Goal: Entertainment & Leisure: Browse casually

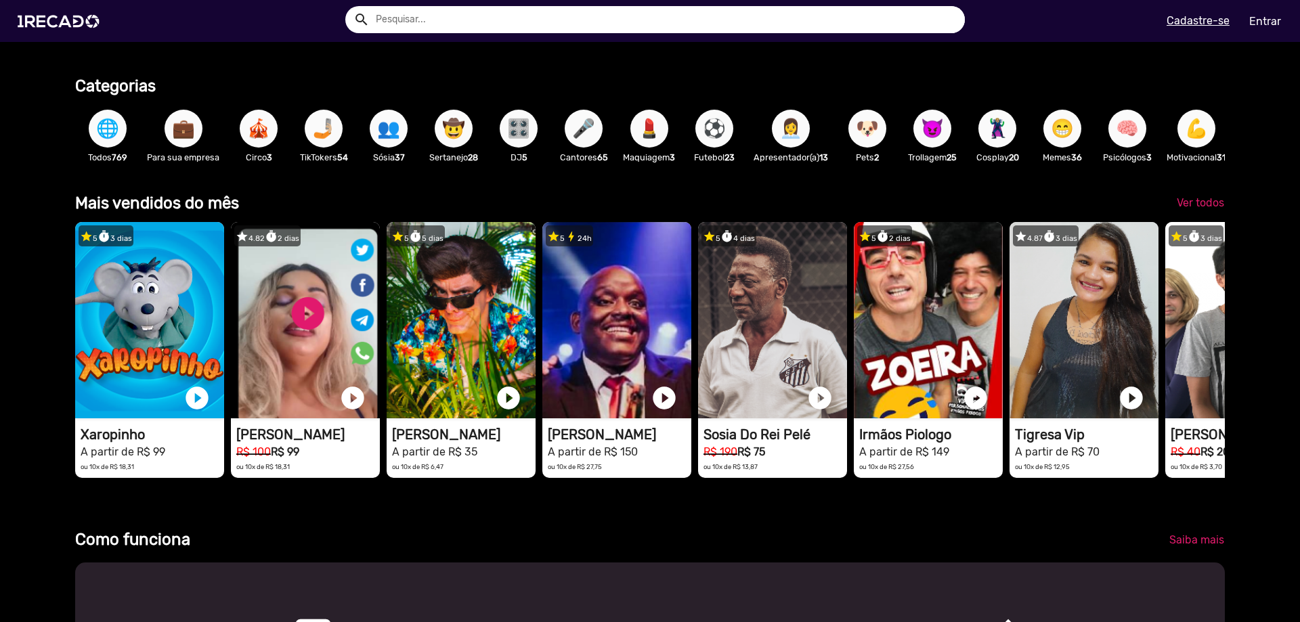
scroll to position [0, 3871]
click at [177, 133] on span "💼" at bounding box center [183, 129] width 23 height 38
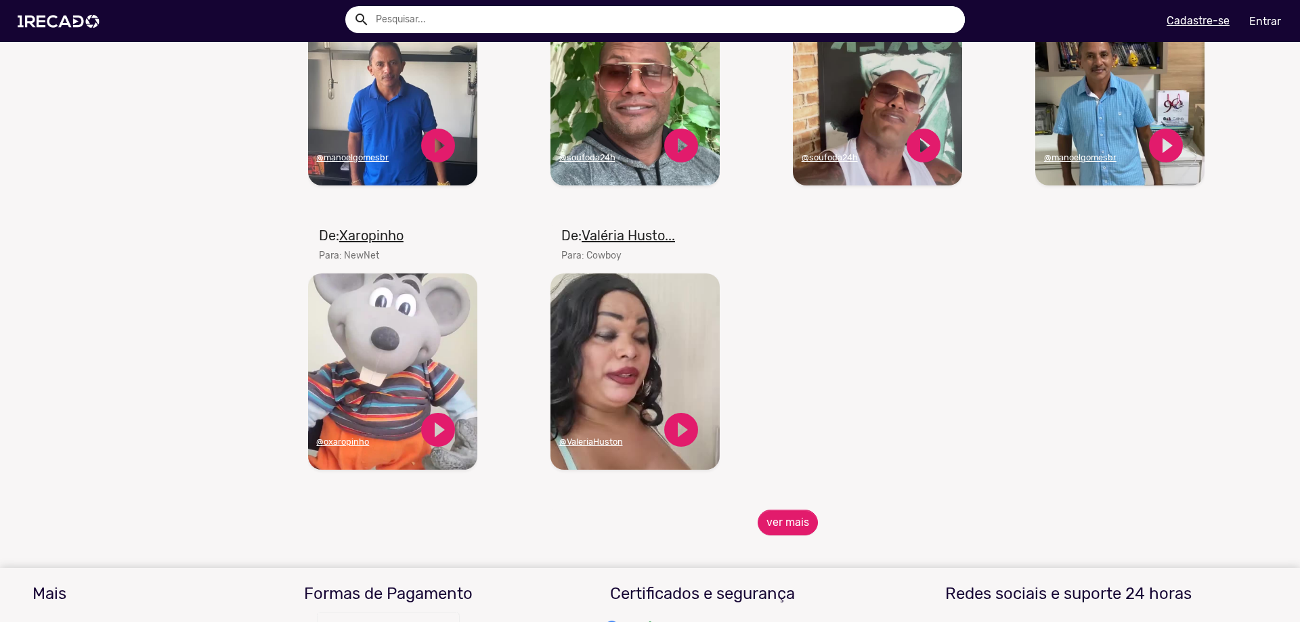
scroll to position [1219, 0]
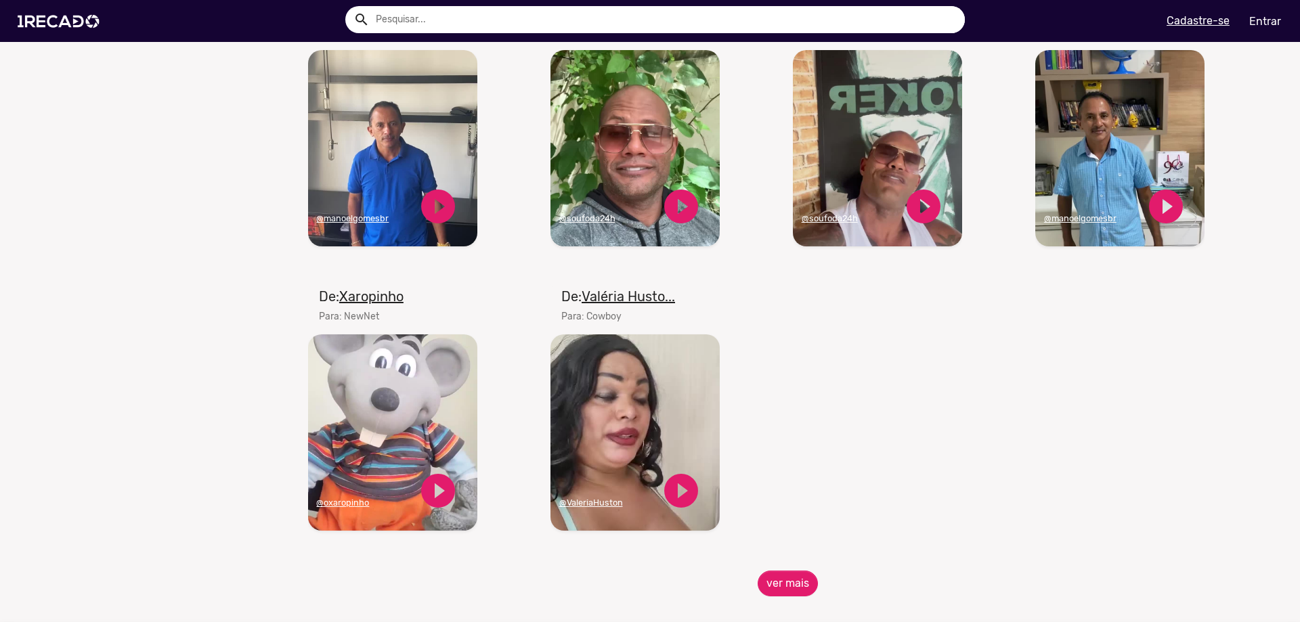
click at [1126, 154] on video "Seu navegador não reproduz vídeo em HTML5" at bounding box center [1120, 148] width 169 height 196
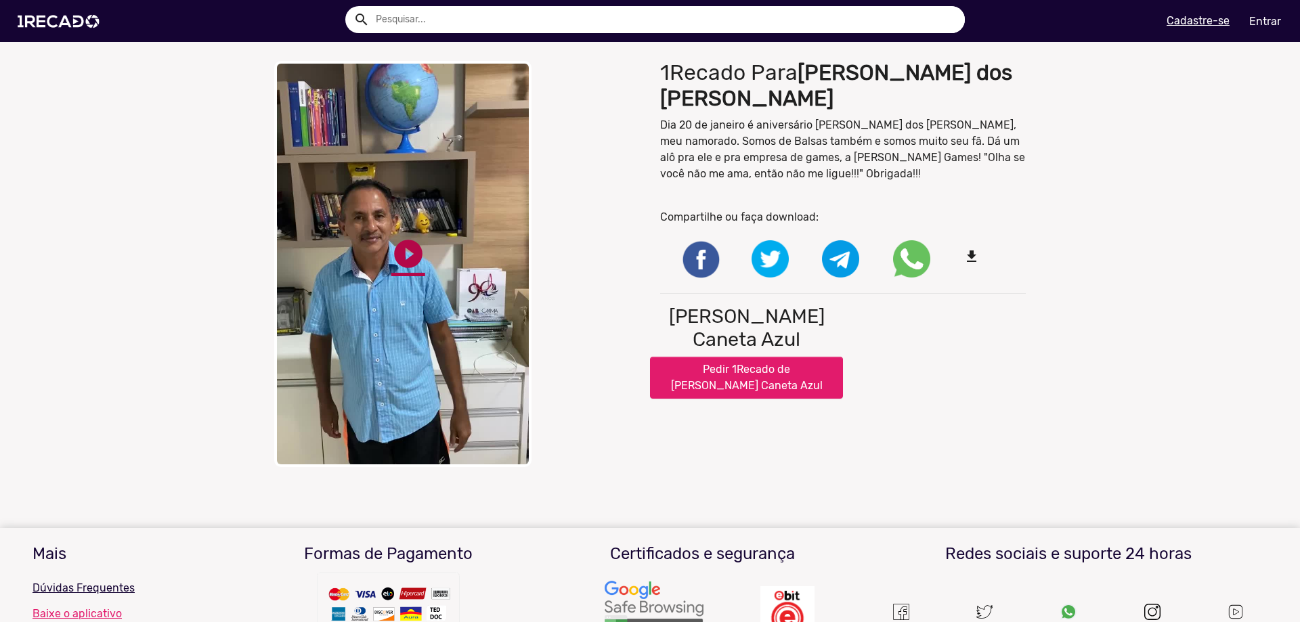
click at [393, 253] on link "play_circle_filled" at bounding box center [408, 254] width 34 height 34
click at [971, 249] on mat-icon "file_download" at bounding box center [982, 257] width 37 height 16
click at [753, 362] on button "Pedir 1Recado de [PERSON_NAME] Caneta Azul" at bounding box center [746, 378] width 193 height 42
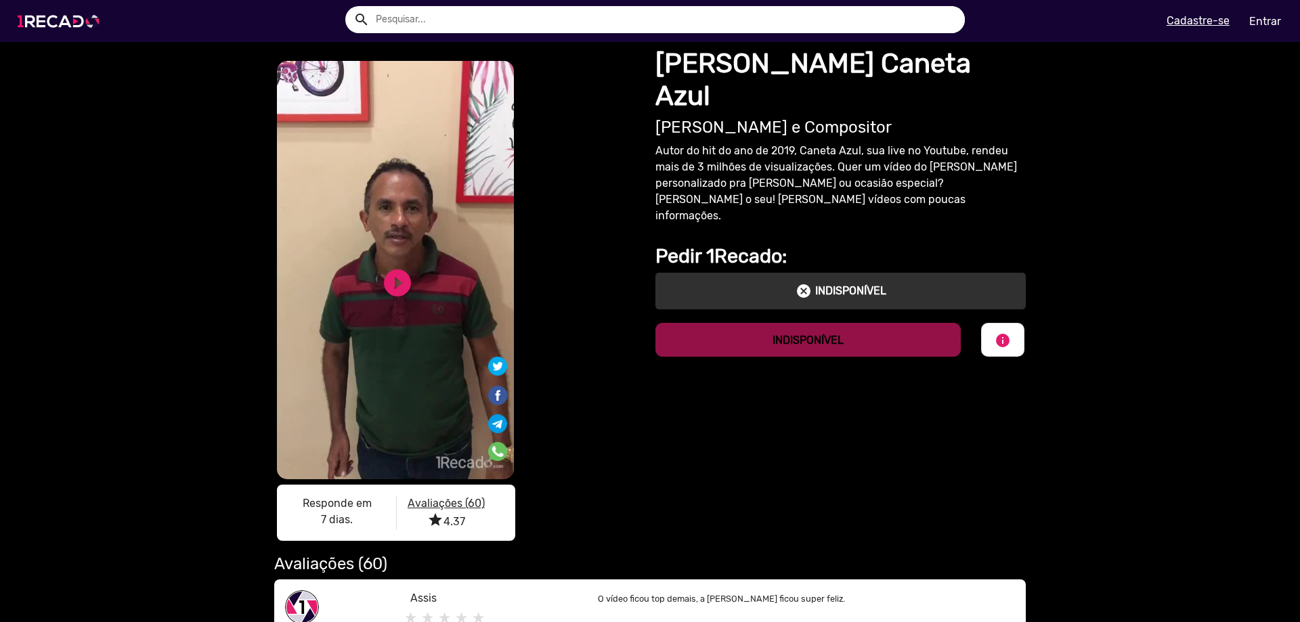
click at [60, 22] on img at bounding box center [61, 22] width 102 height 58
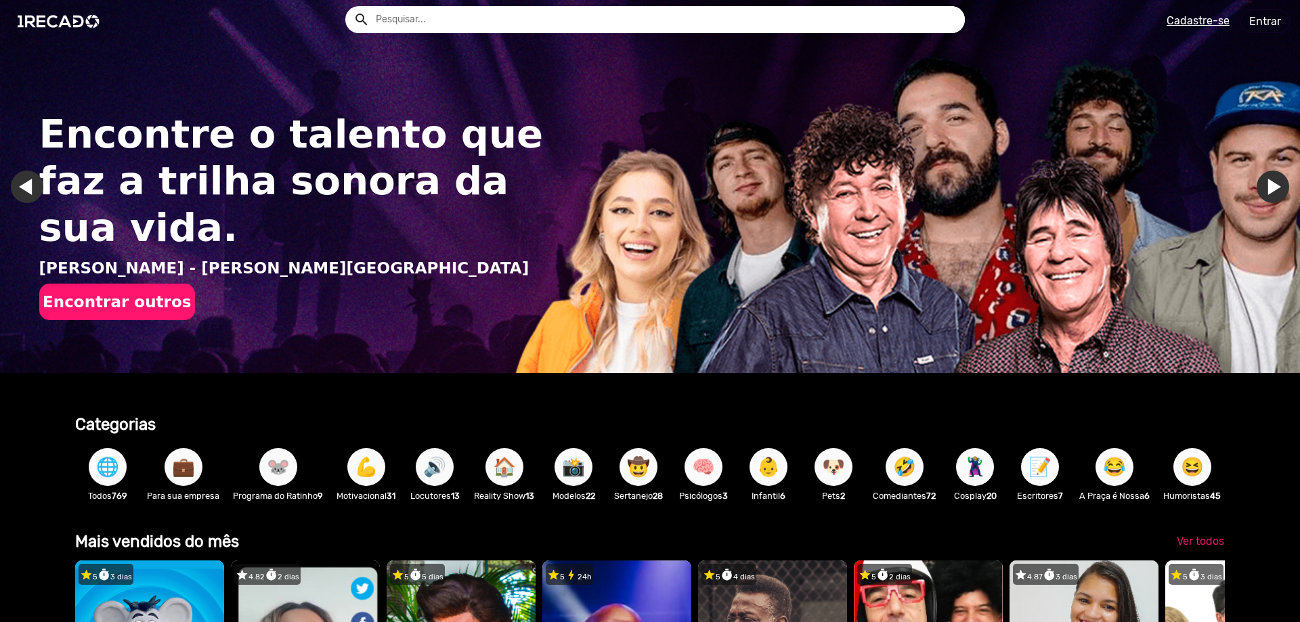
click at [106, 456] on span "🌐" at bounding box center [107, 467] width 23 height 38
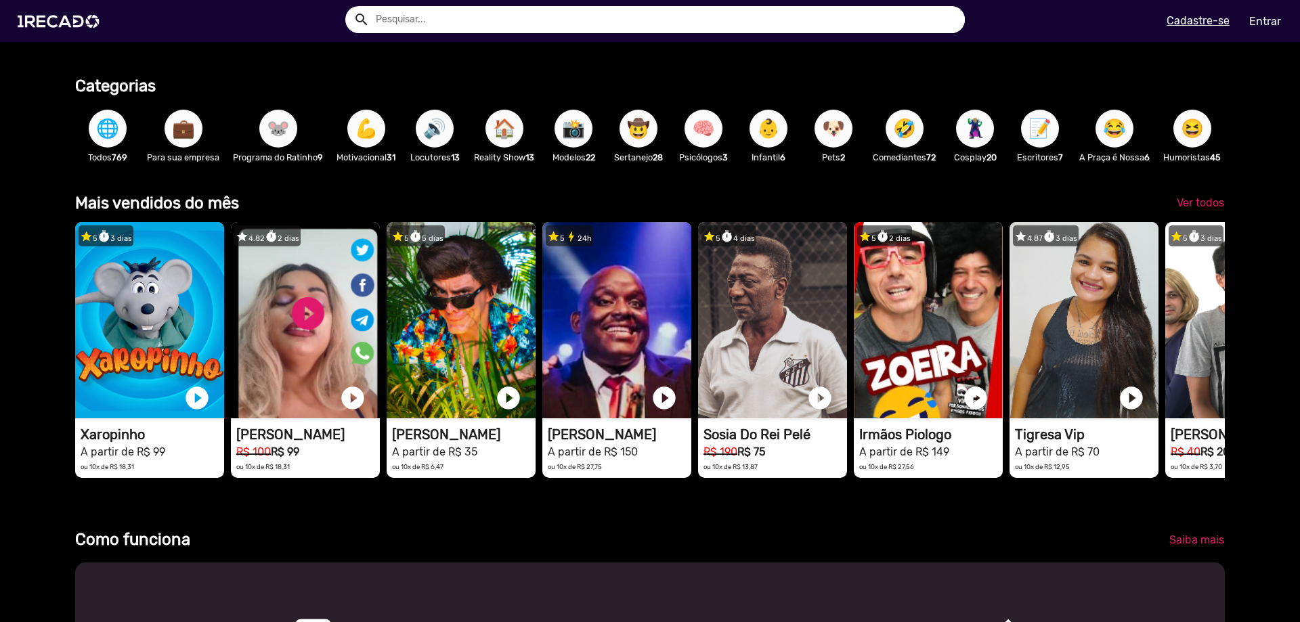
drag, startPoint x: 1168, startPoint y: 351, endPoint x: 945, endPoint y: 206, distance: 266.7
click at [945, 206] on div "Mais vendidos do mês Ver todos star 5 timer 3 [PERSON_NAME] 1RECADO vídeos dedi…" at bounding box center [650, 343] width 1150 height 304
click at [1210, 209] on span "Ver todos" at bounding box center [1200, 202] width 47 height 13
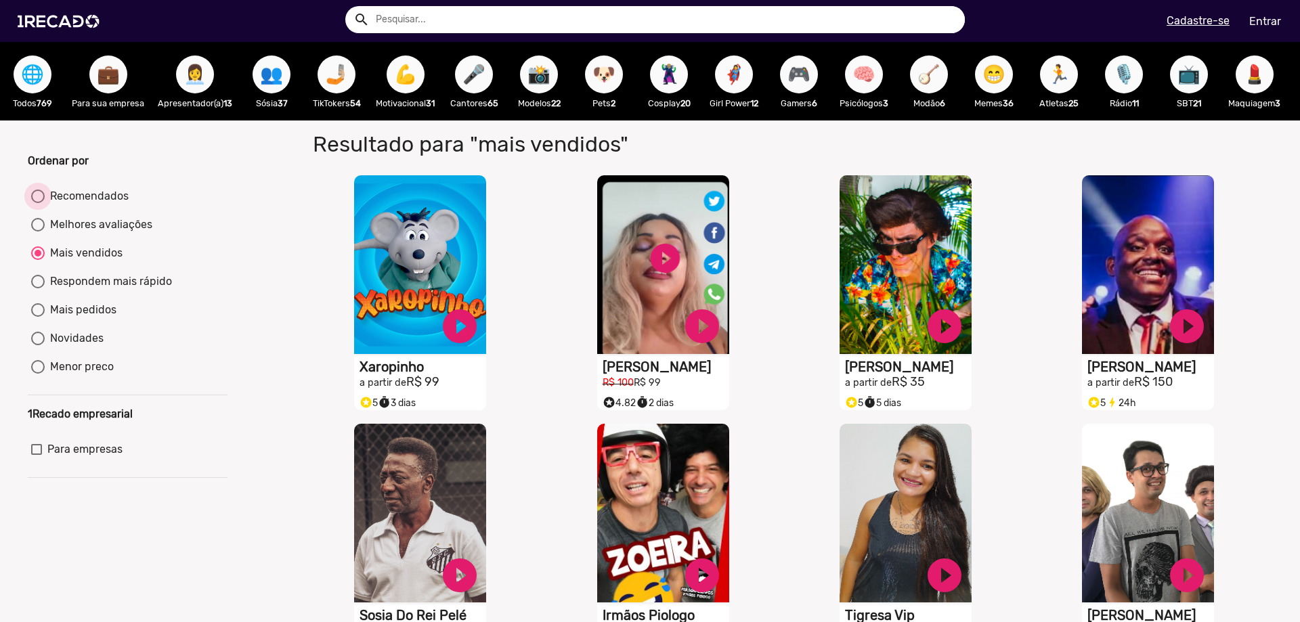
click at [80, 205] on div "Recomendados" at bounding box center [87, 196] width 84 height 16
click at [38, 204] on input "Recomendados" at bounding box center [37, 203] width 1 height 1
radio input "true"
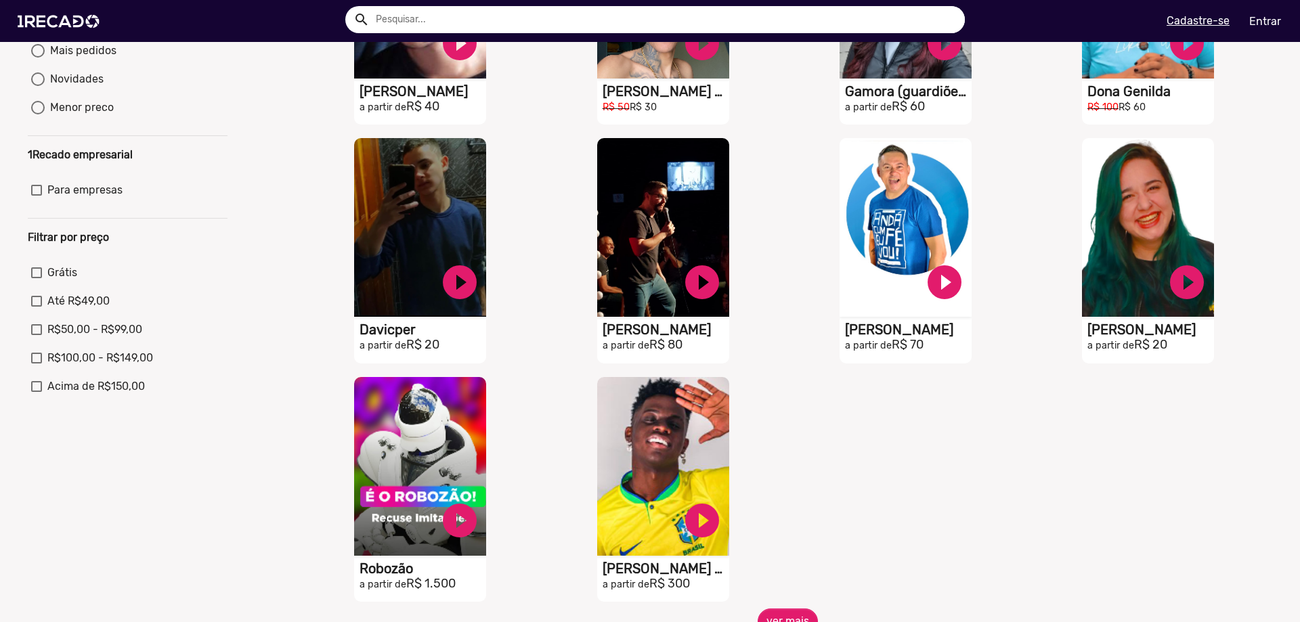
scroll to position [406, 0]
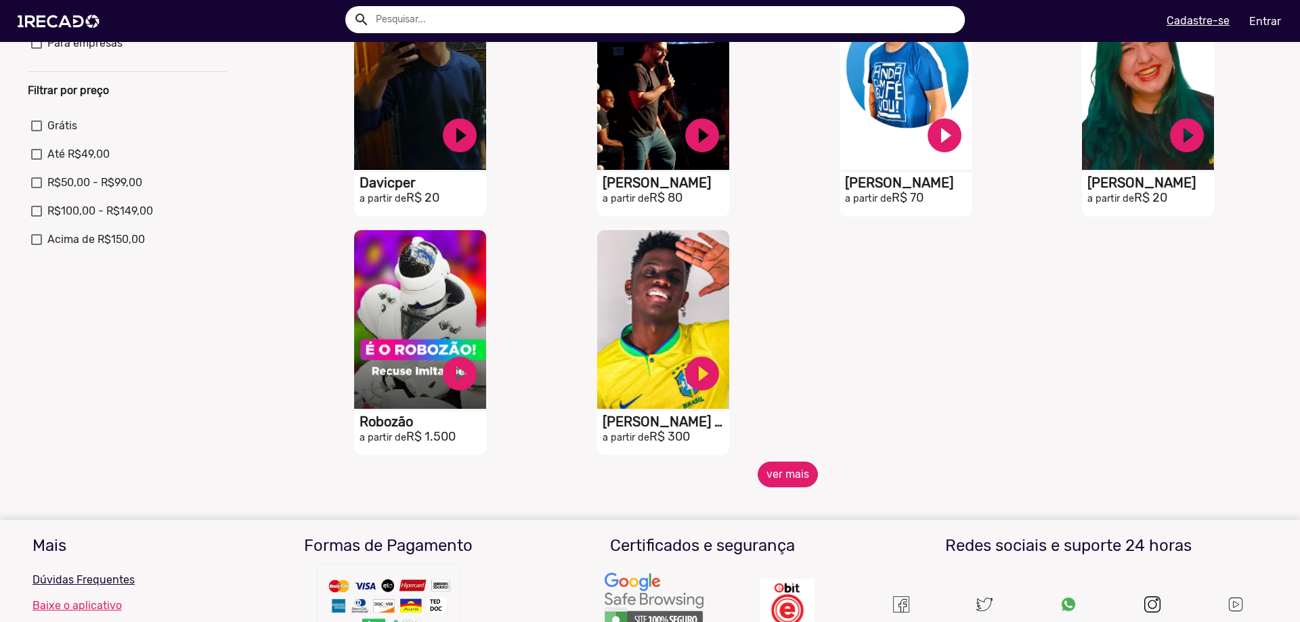
click at [777, 486] on button "ver mais" at bounding box center [788, 475] width 60 height 26
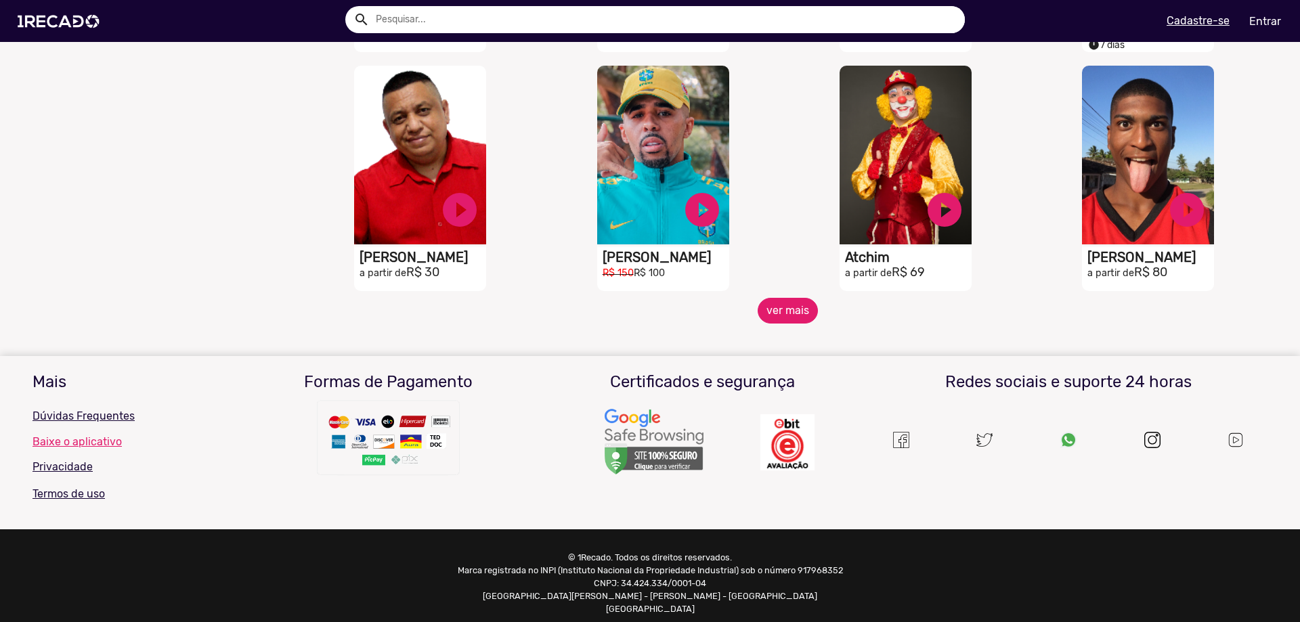
scroll to position [1071, 0]
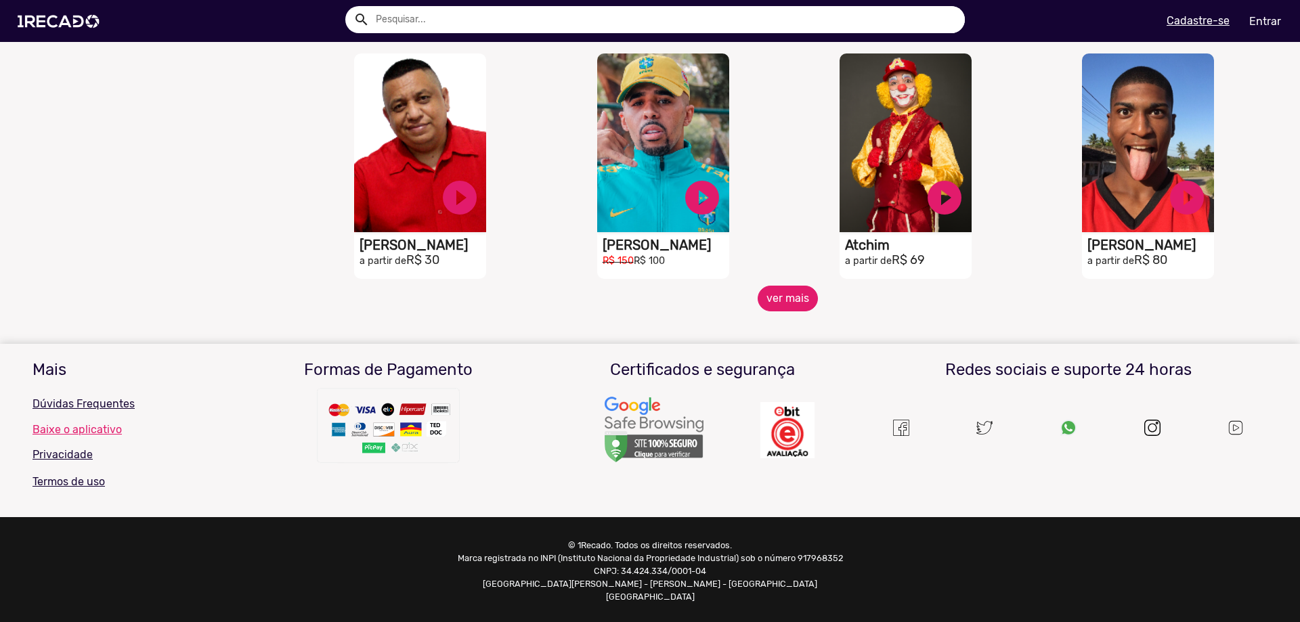
click at [786, 308] on button "ver mais" at bounding box center [788, 299] width 60 height 26
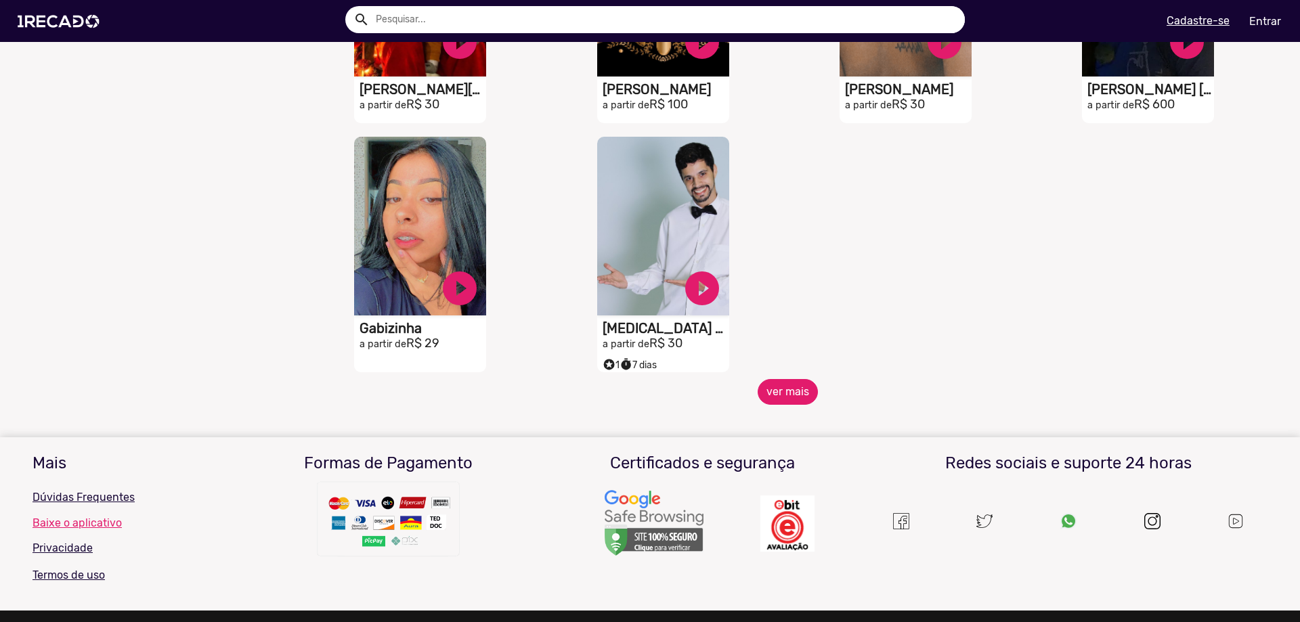
scroll to position [1748, 0]
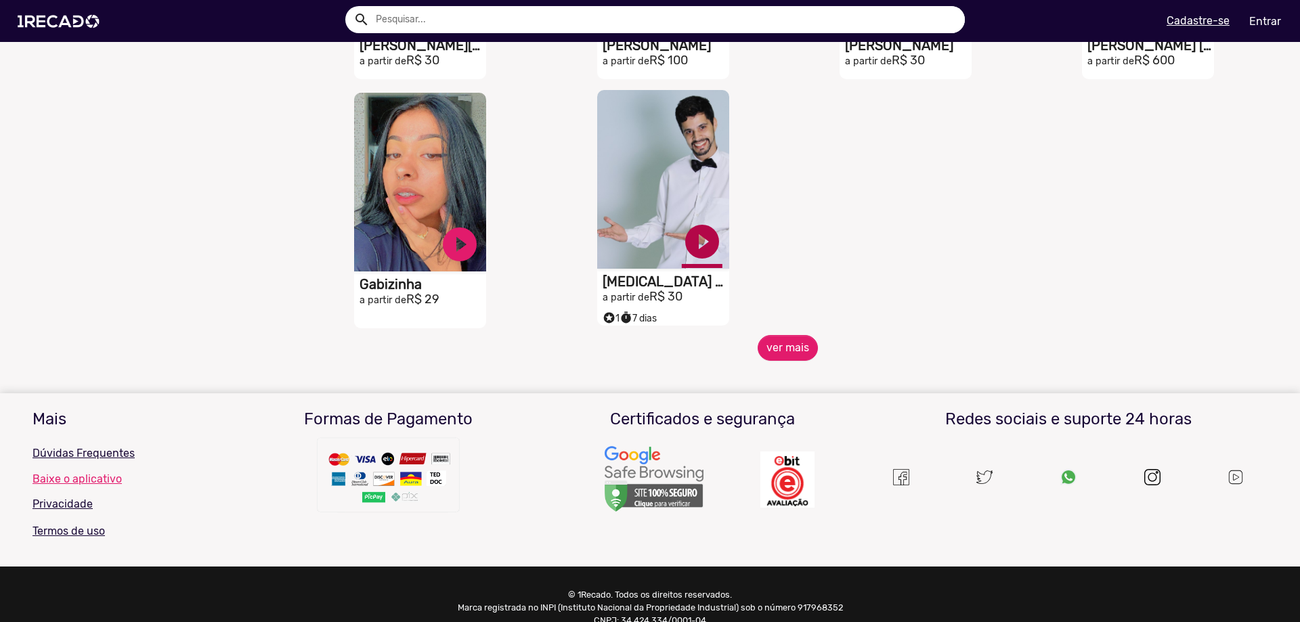
click at [780, 353] on button "ver mais" at bounding box center [788, 348] width 60 height 26
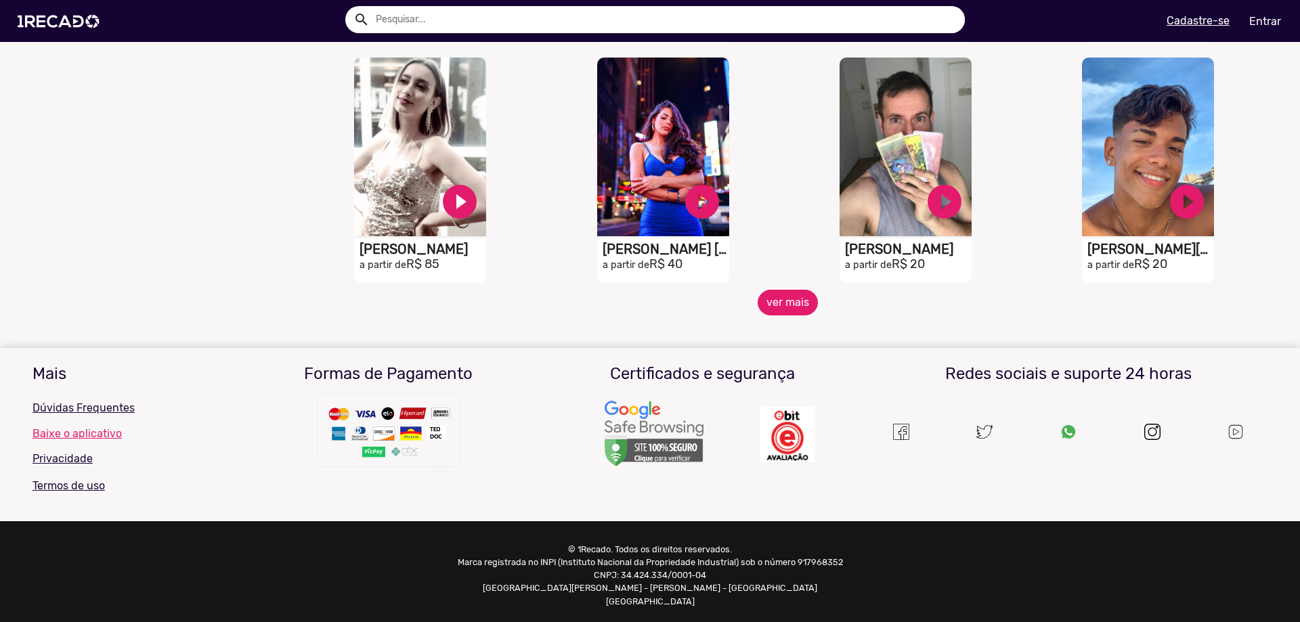
scroll to position [2276, 0]
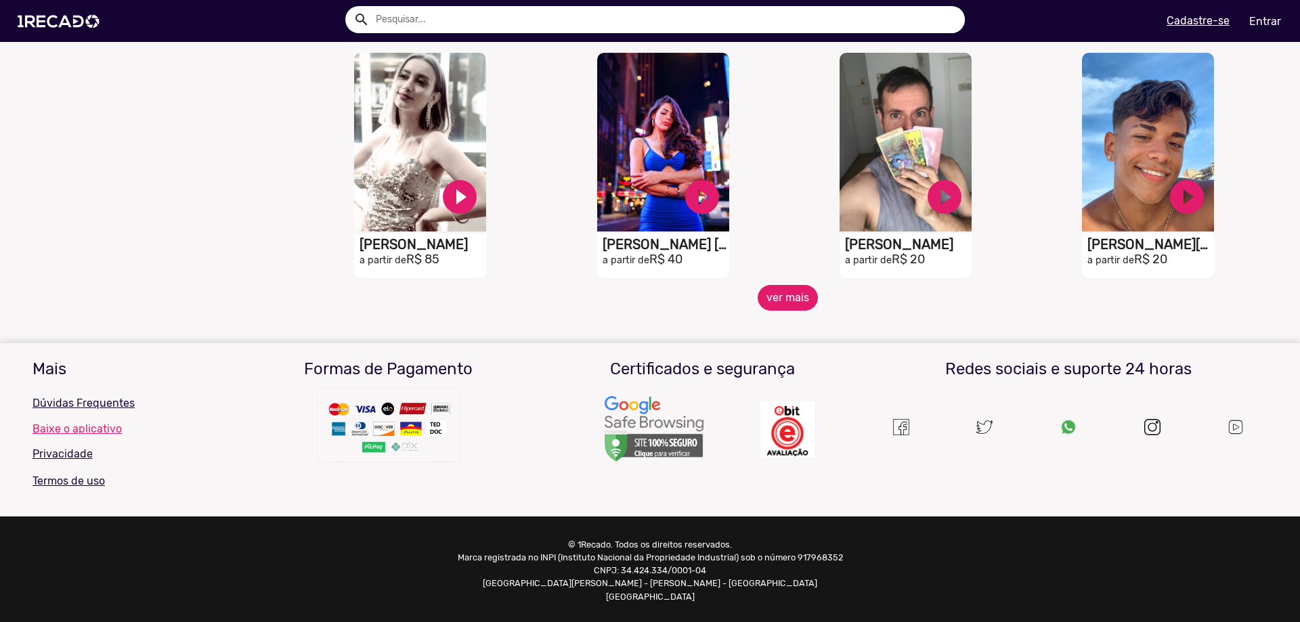
click at [780, 310] on button "ver mais" at bounding box center [788, 298] width 60 height 26
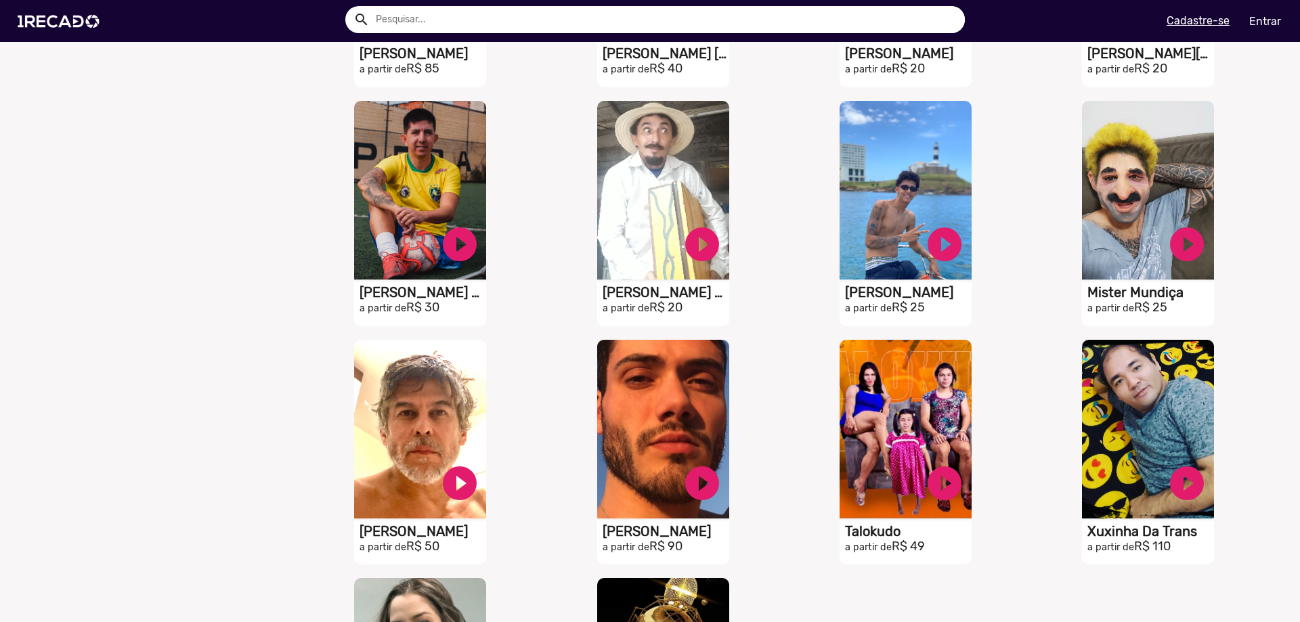
scroll to position [2479, 0]
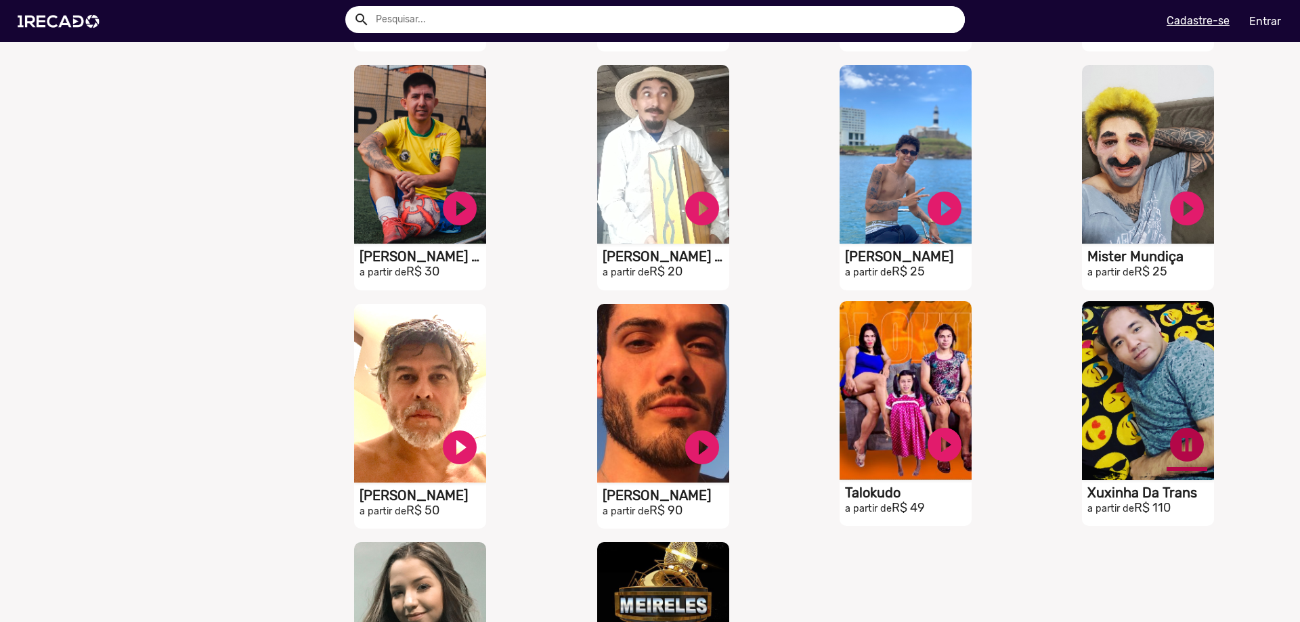
scroll to position [2479, 0]
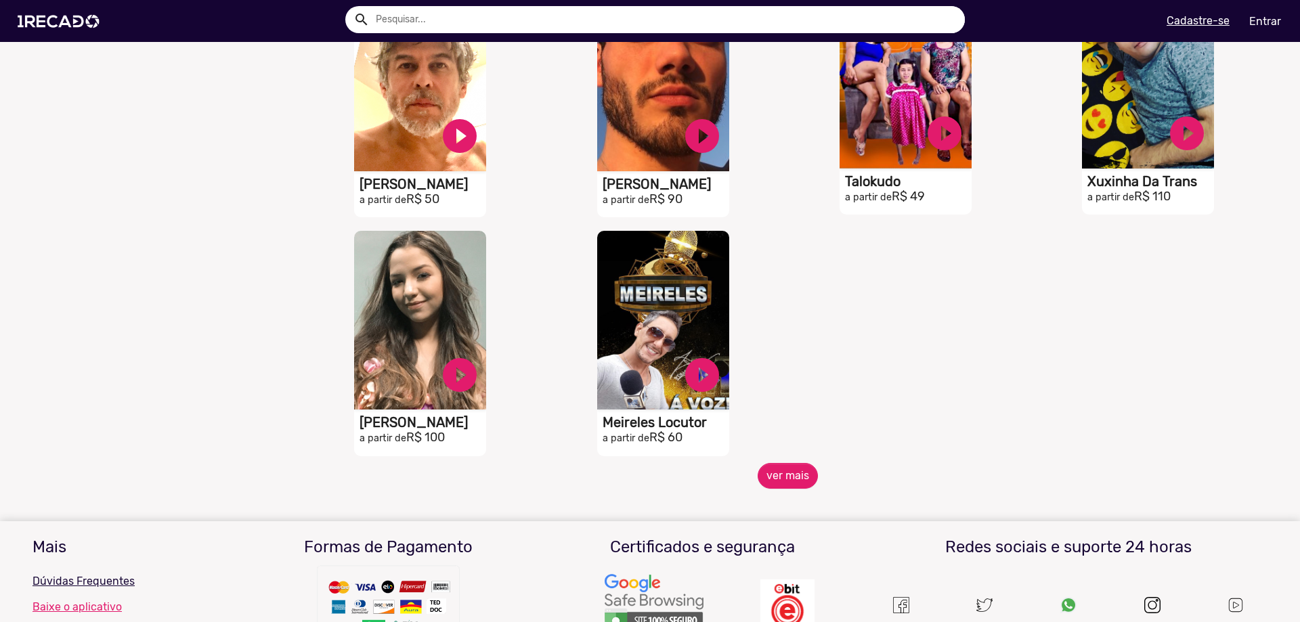
scroll to position [2817, 0]
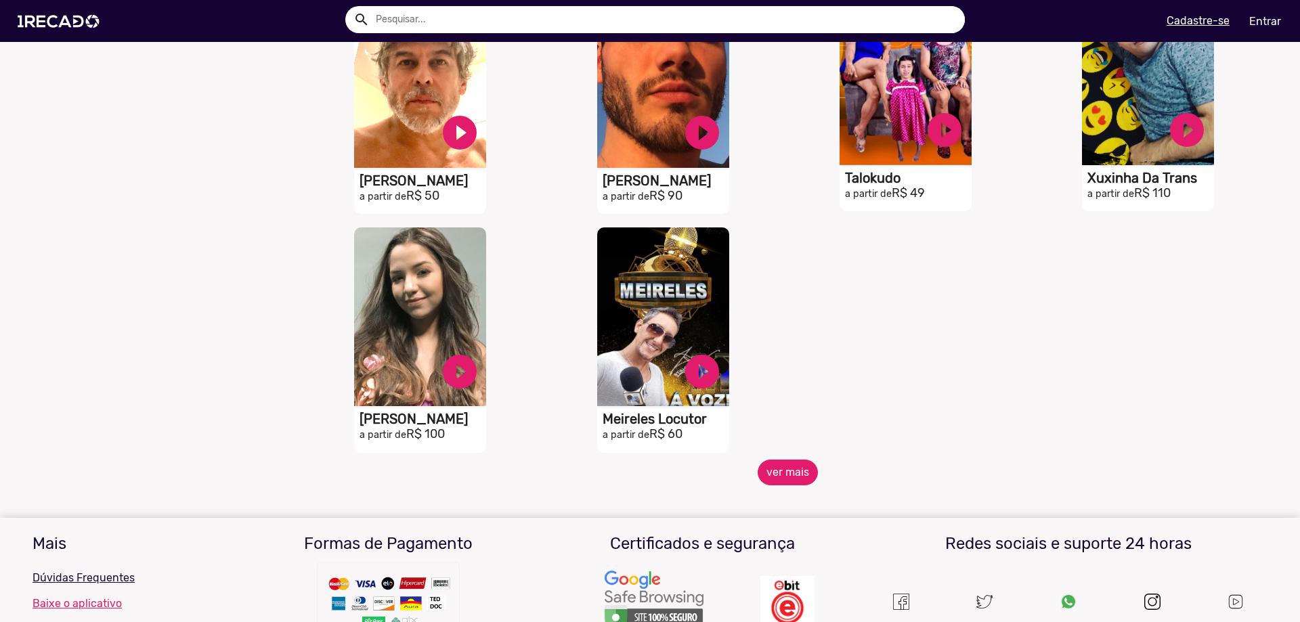
click at [794, 486] on button "ver mais" at bounding box center [788, 473] width 60 height 26
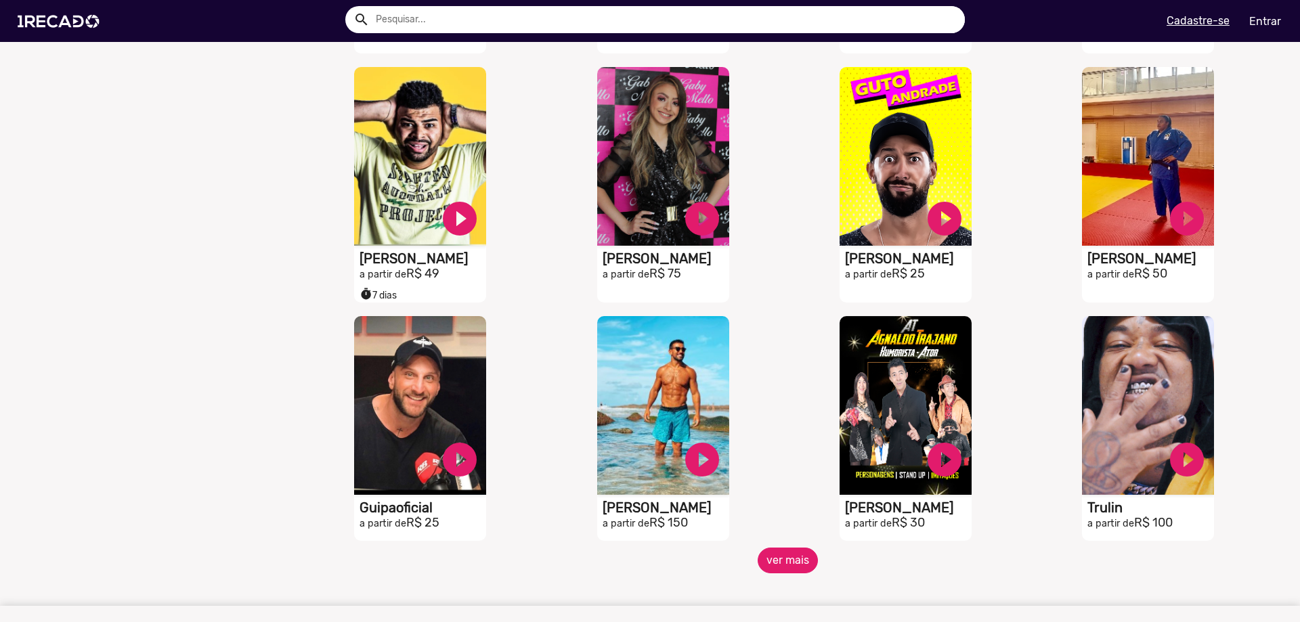
scroll to position [3224, 0]
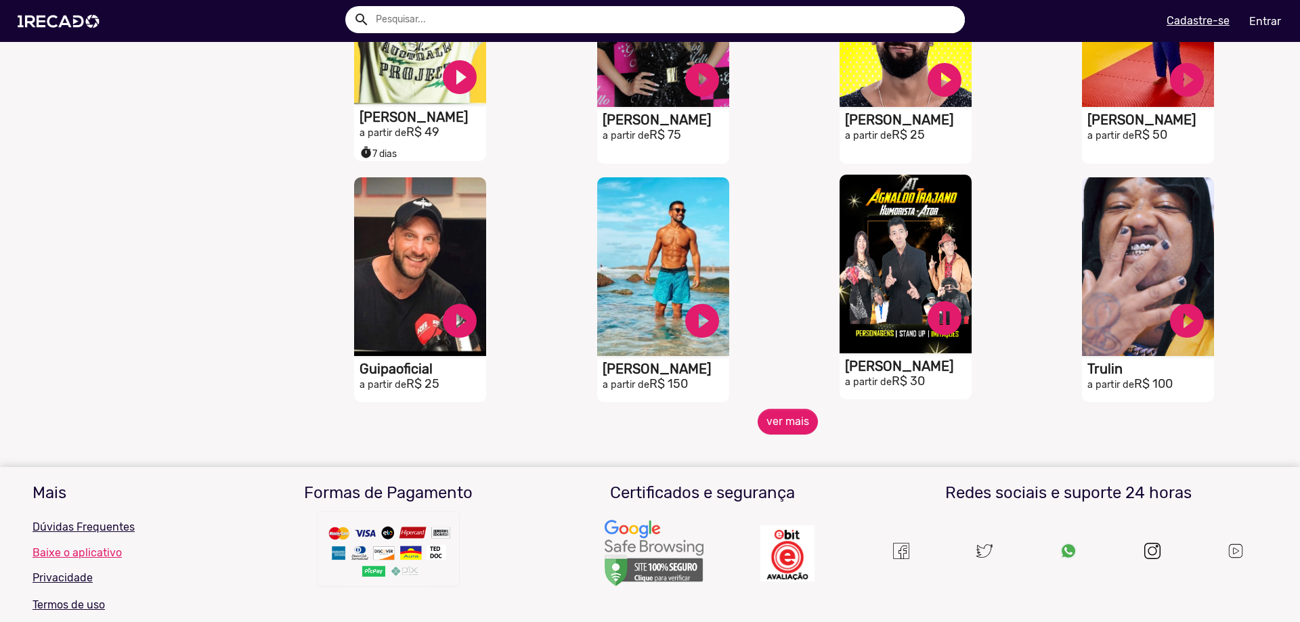
scroll to position [3359, 0]
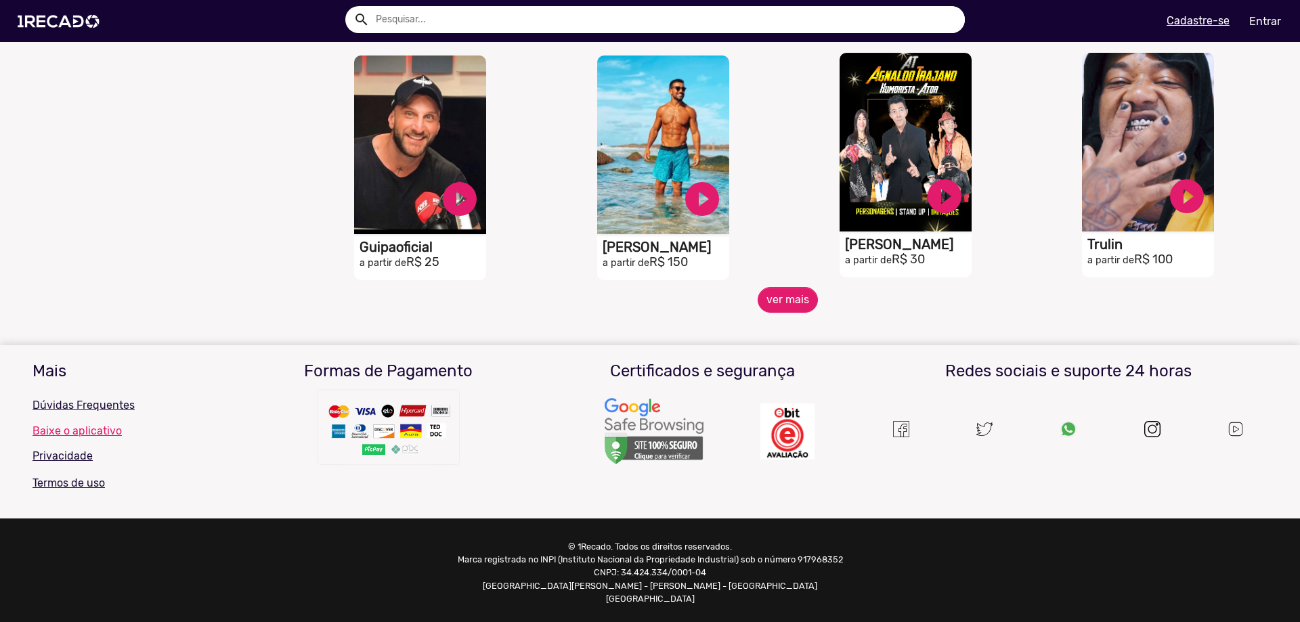
scroll to position [3480, 0]
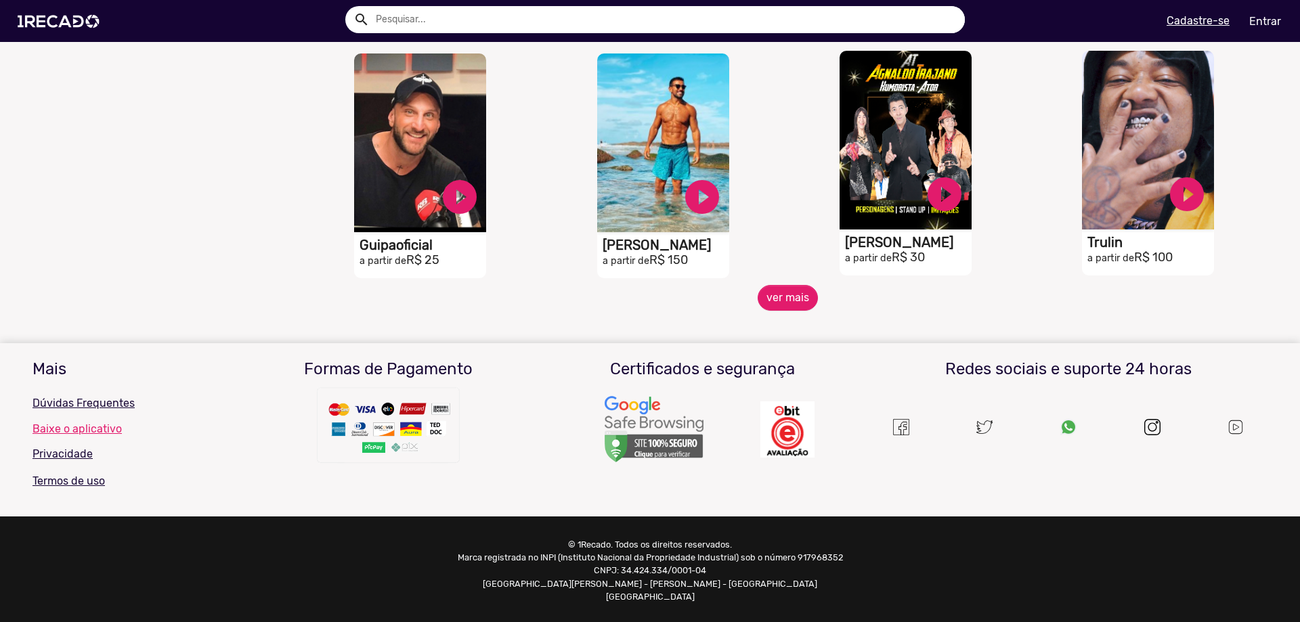
click at [756, 286] on div "S1RECADO vídeos dedicados para fãs e empresas play_circle_filled Gui Trestini a…" at bounding box center [666, 166] width 242 height 239
click at [761, 310] on button "ver mais" at bounding box center [788, 298] width 60 height 26
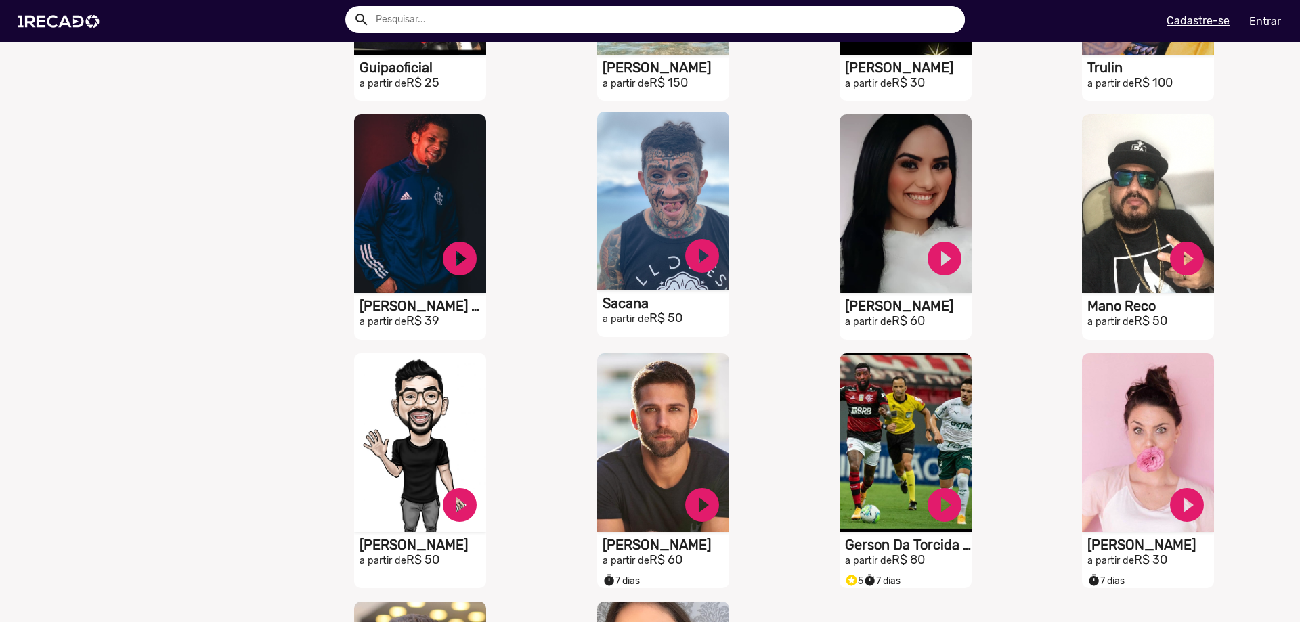
scroll to position [3683, 0]
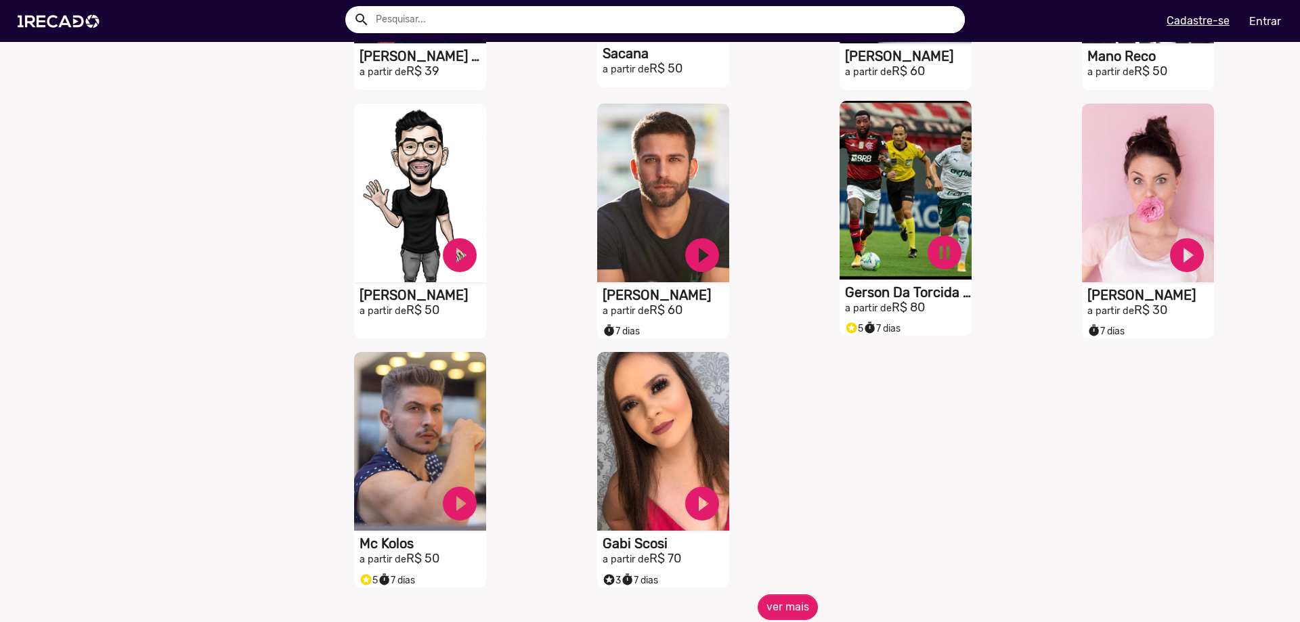
scroll to position [3954, 0]
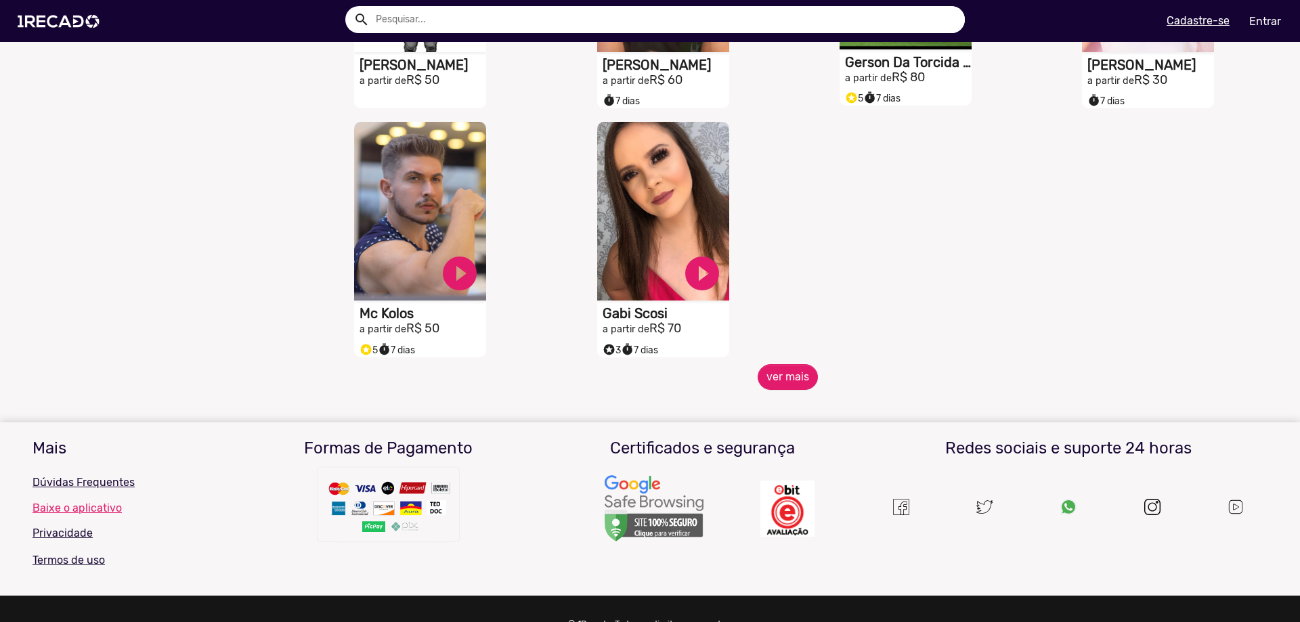
scroll to position [4157, 0]
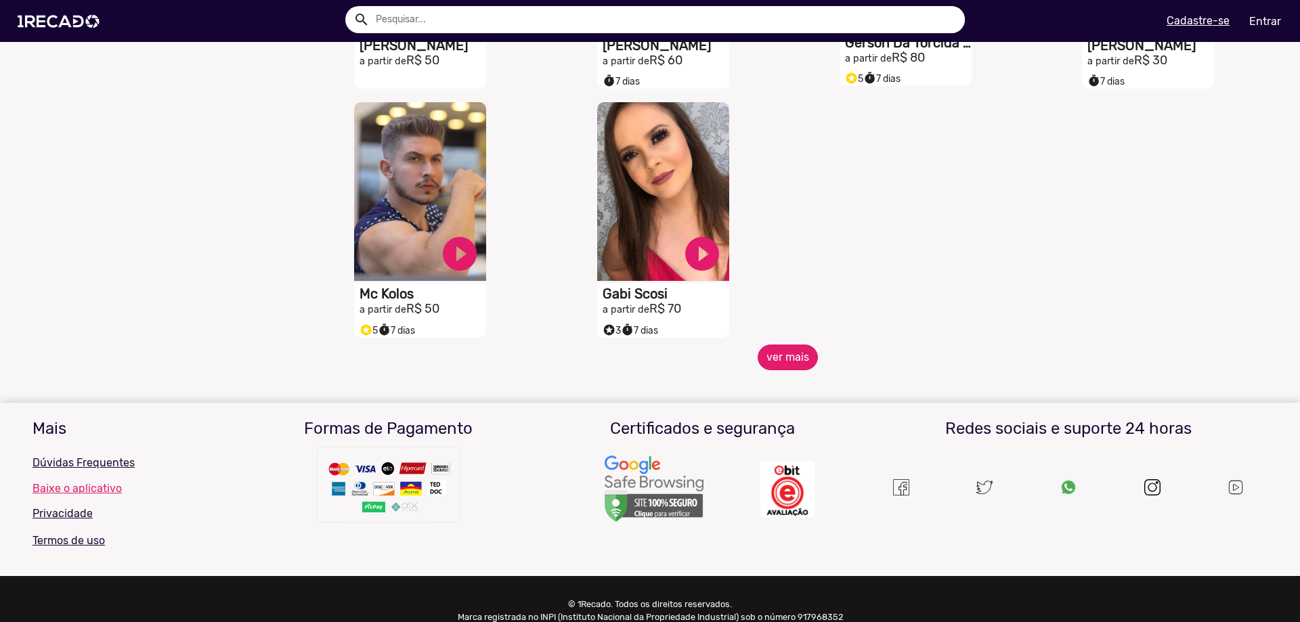
click at [801, 360] on button "ver mais" at bounding box center [788, 358] width 60 height 26
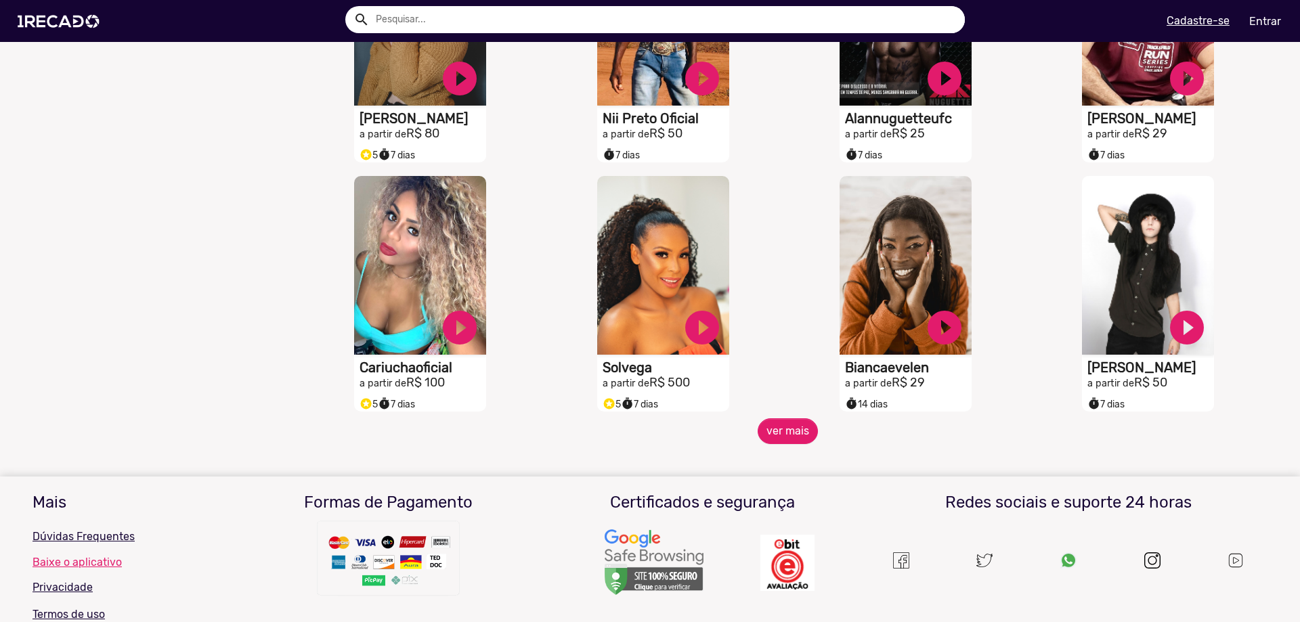
scroll to position [4715, 0]
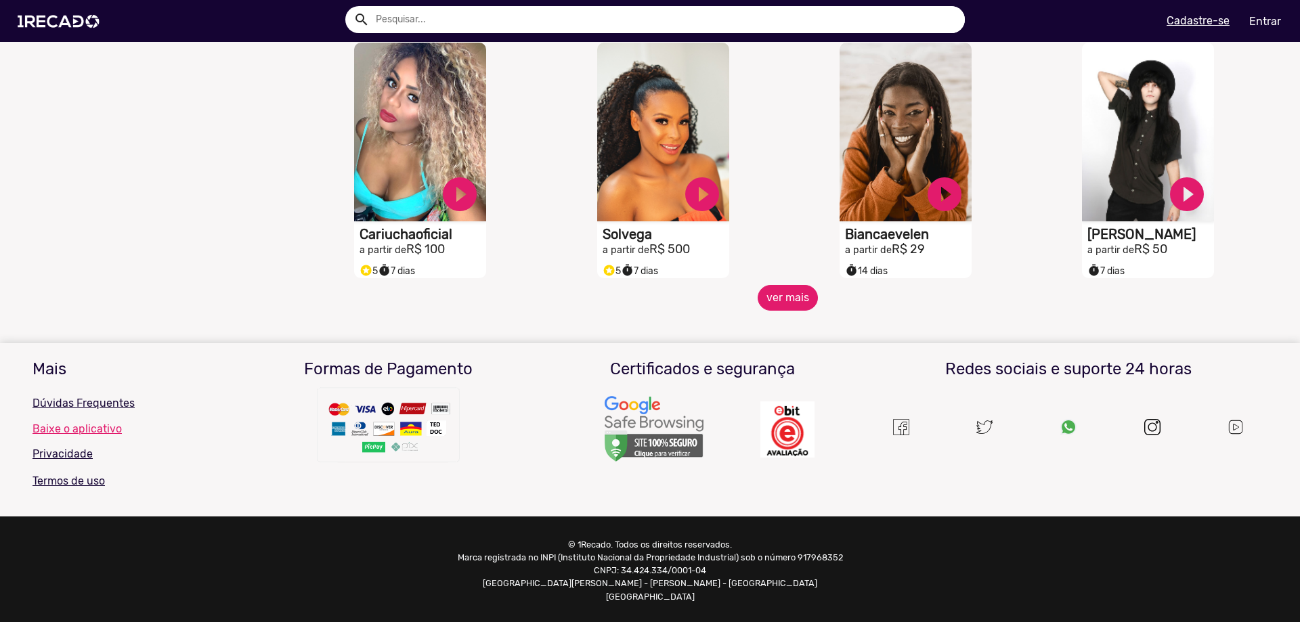
click at [798, 310] on button "ver mais" at bounding box center [788, 298] width 60 height 26
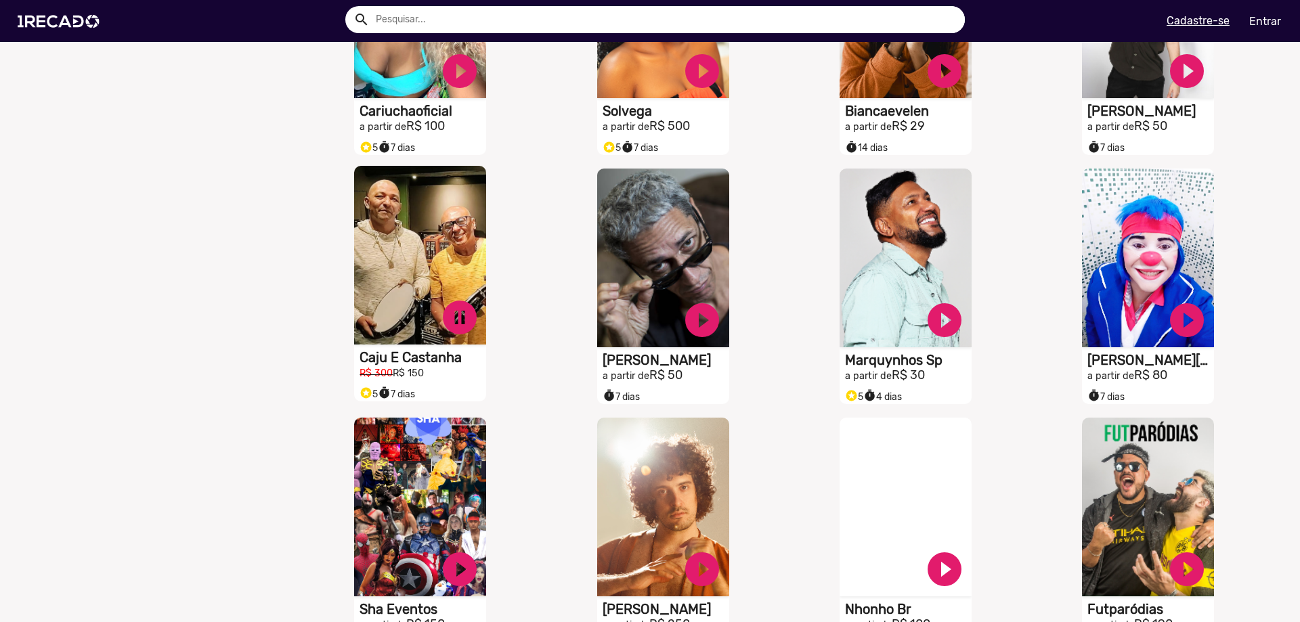
scroll to position [4850, 0]
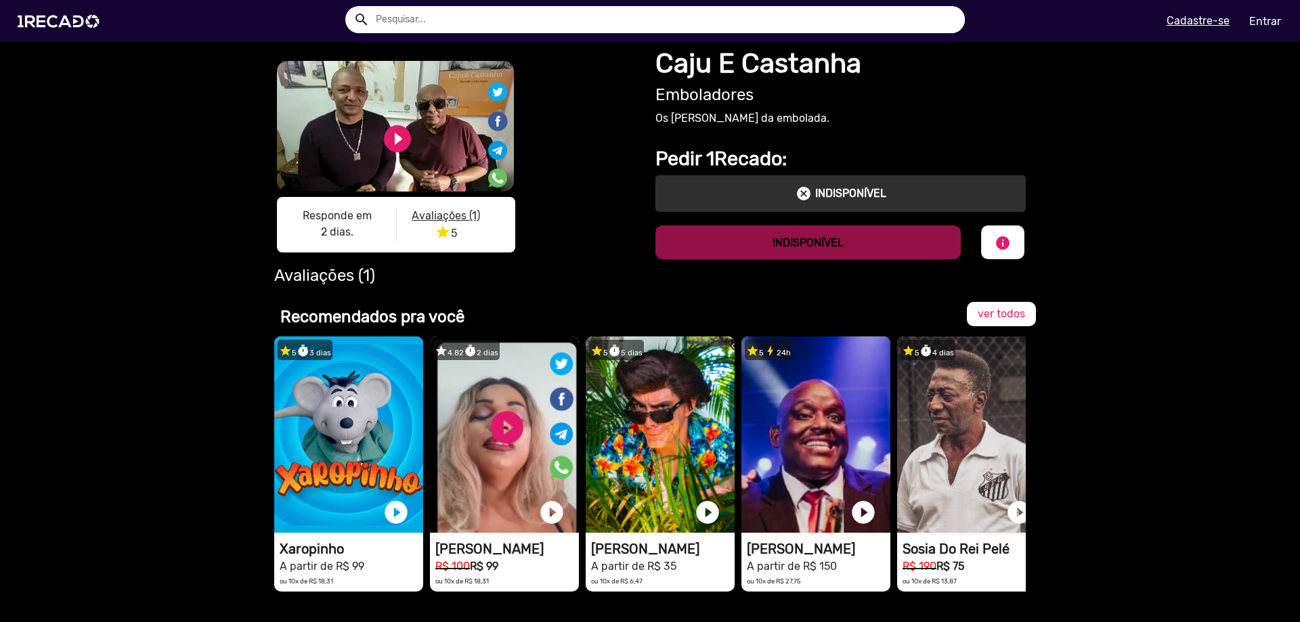
click at [796, 198] on mat-icon "cancel" at bounding box center [804, 194] width 16 height 16
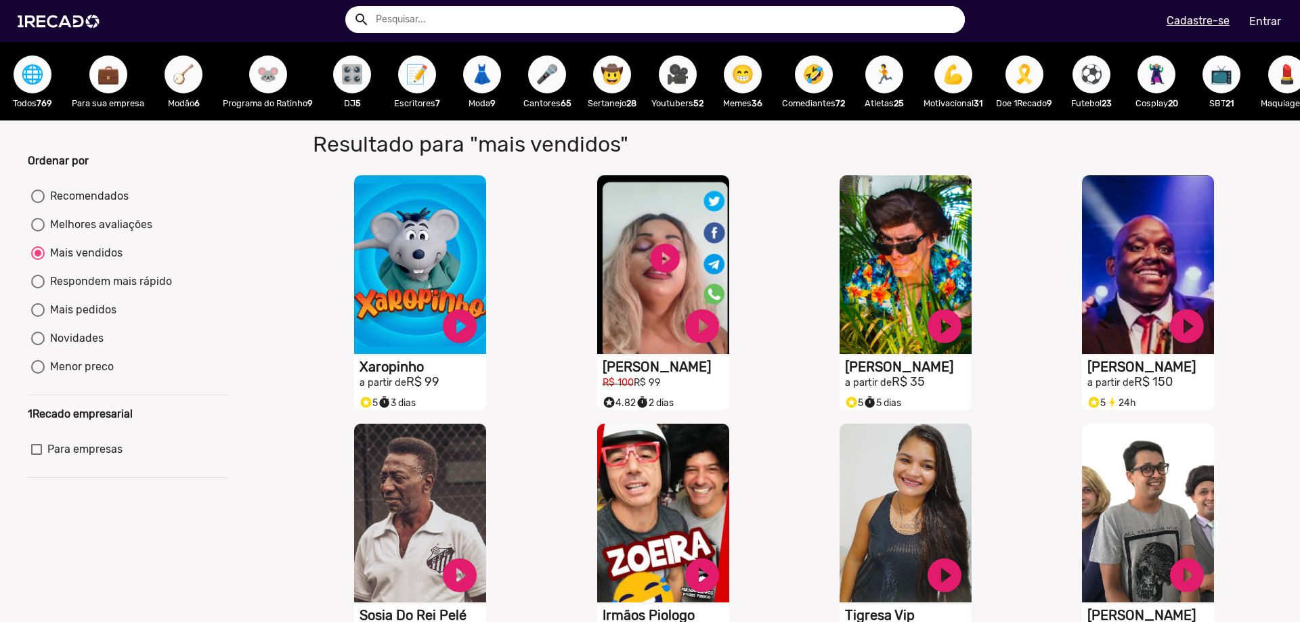
click at [550, 66] on span "🎤" at bounding box center [547, 75] width 23 height 38
radio input "true"
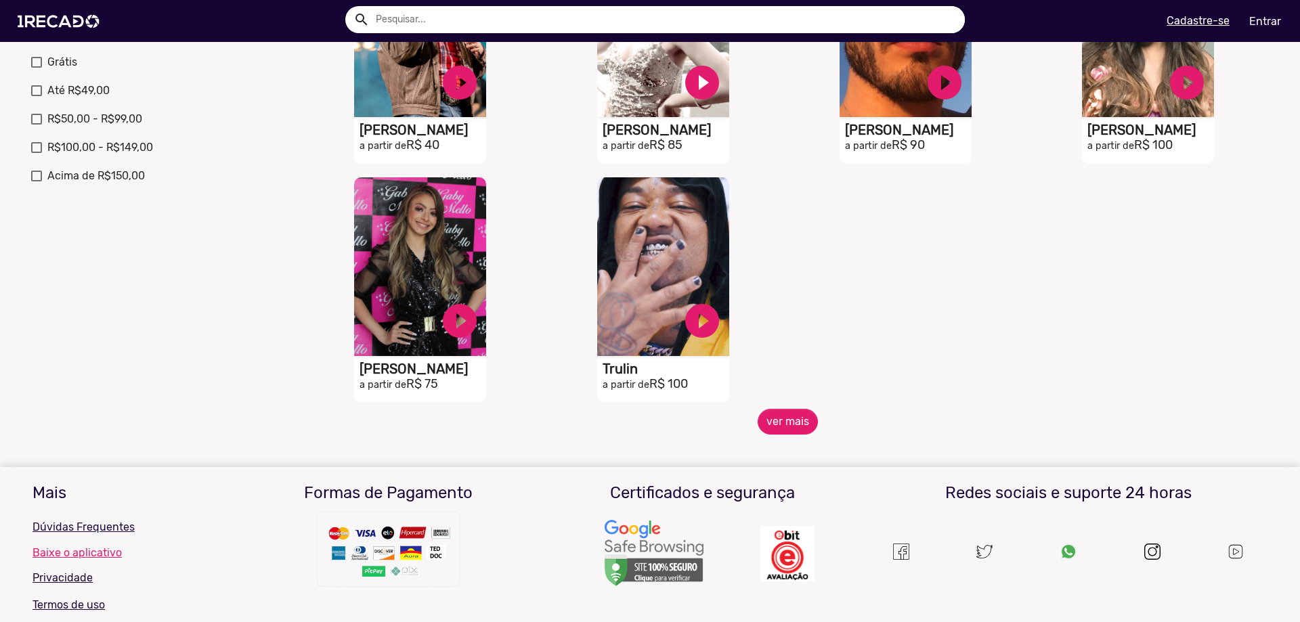
scroll to position [474, 0]
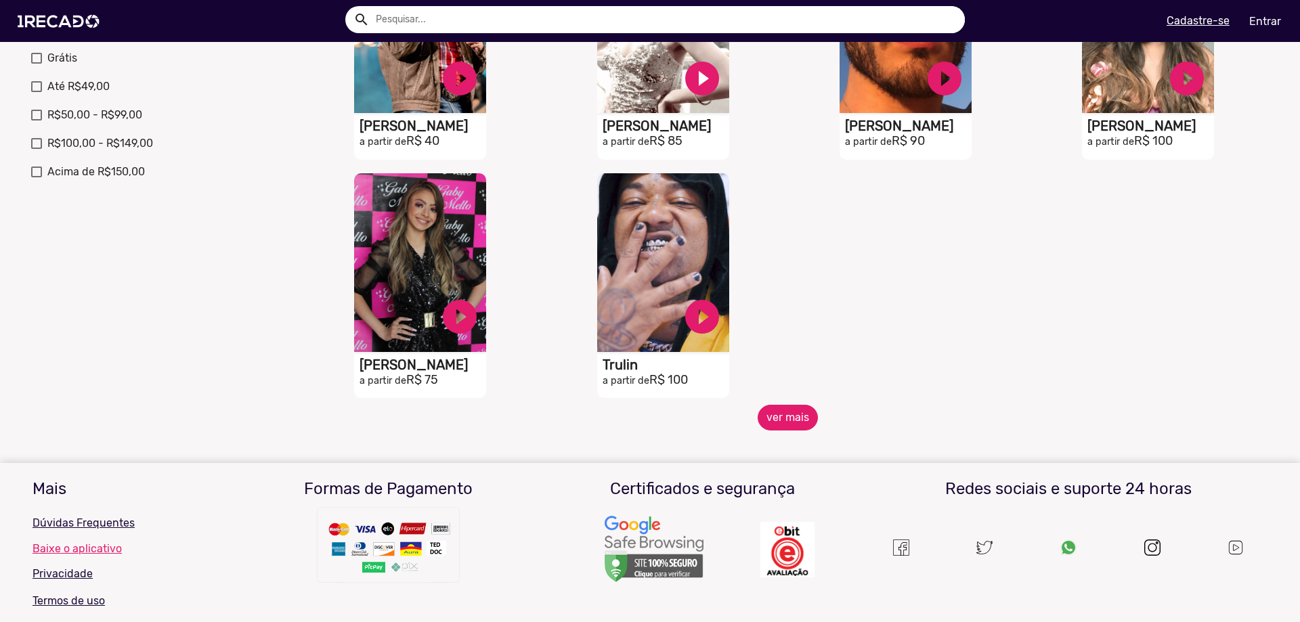
click at [782, 431] on button "ver mais" at bounding box center [788, 418] width 60 height 26
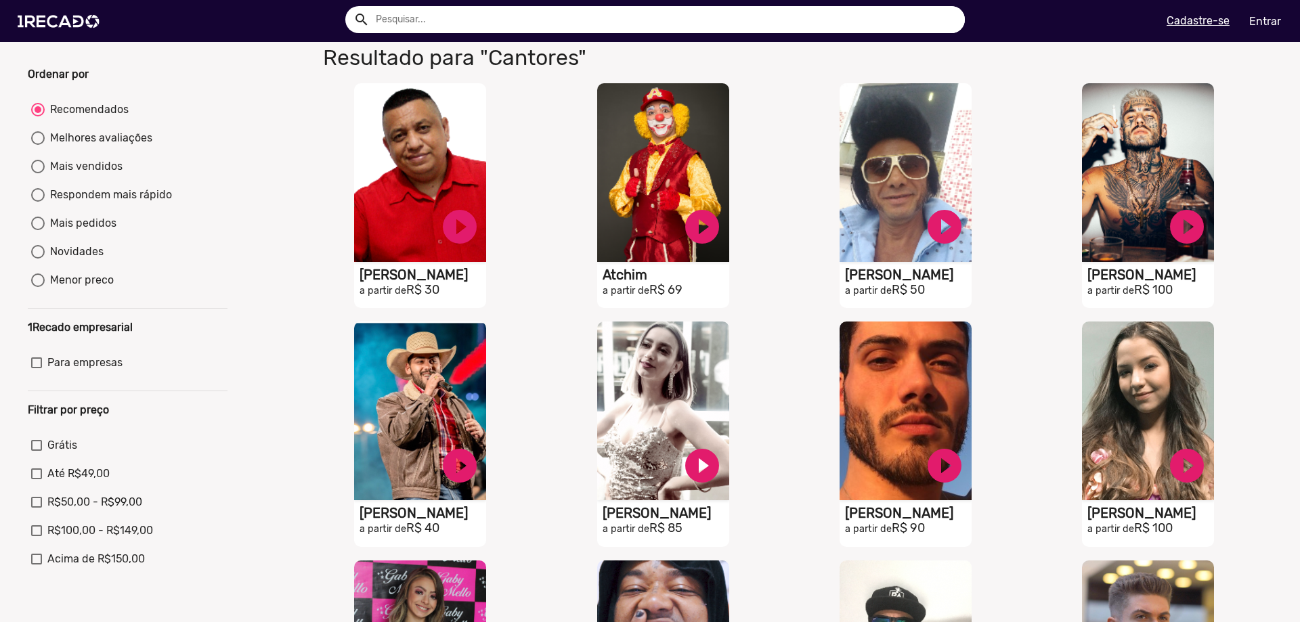
scroll to position [0, 0]
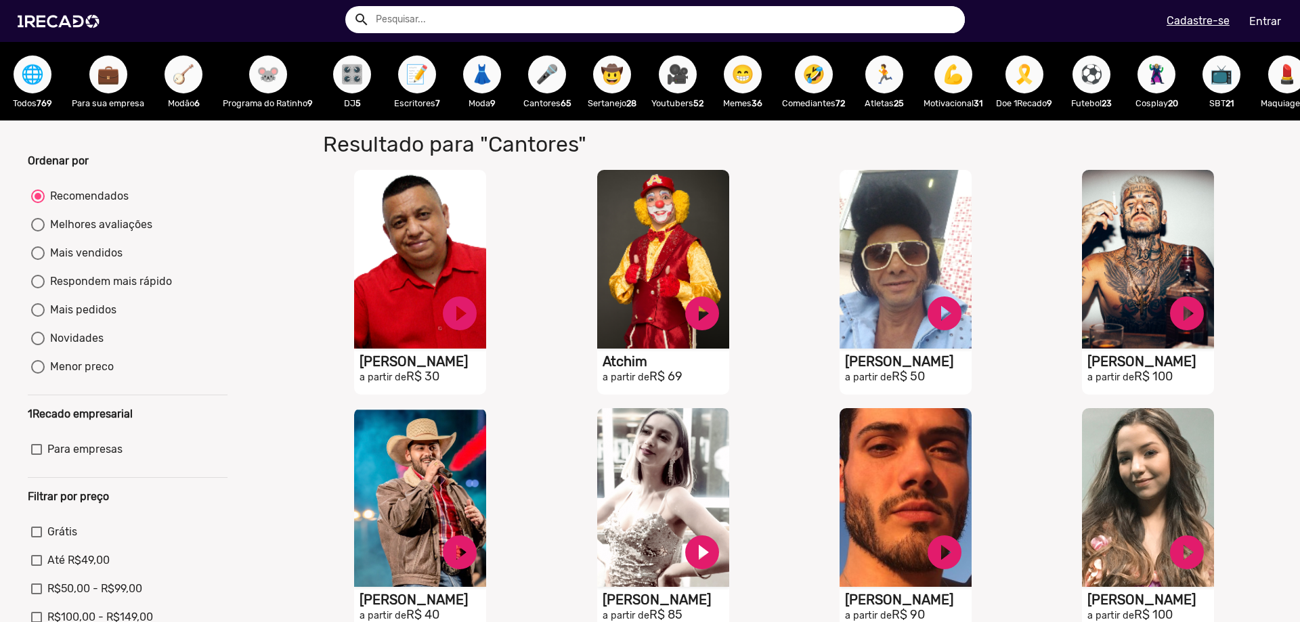
click at [683, 68] on span "🎥" at bounding box center [677, 75] width 23 height 38
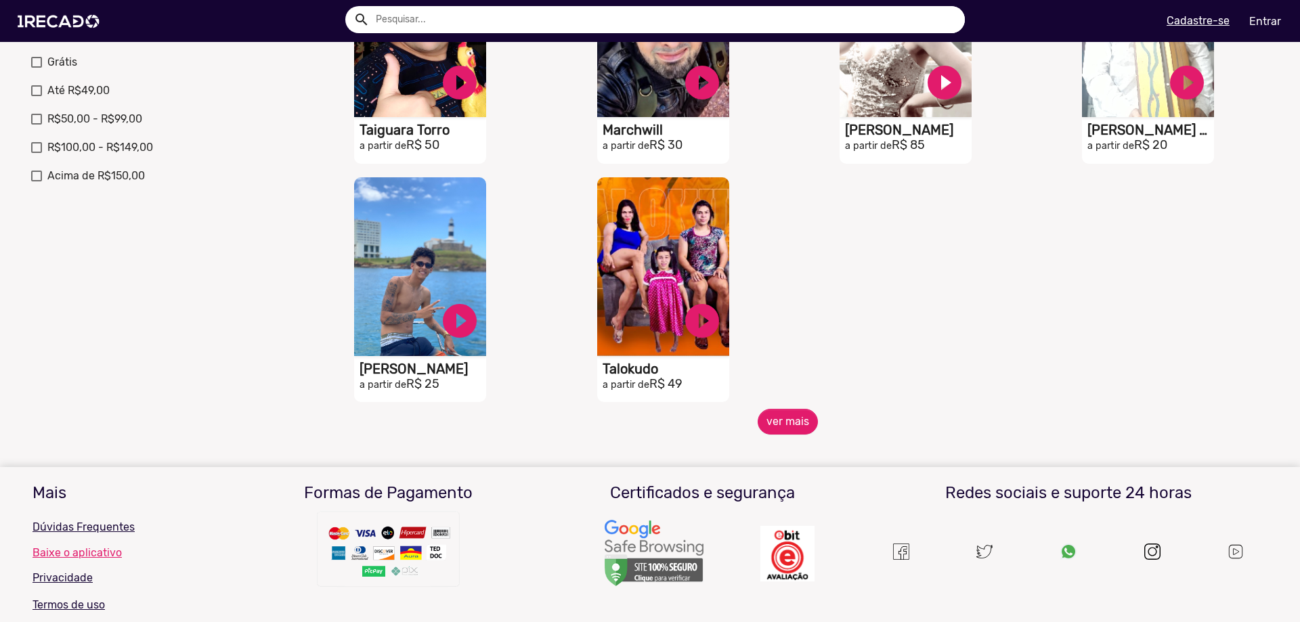
scroll to position [474, 0]
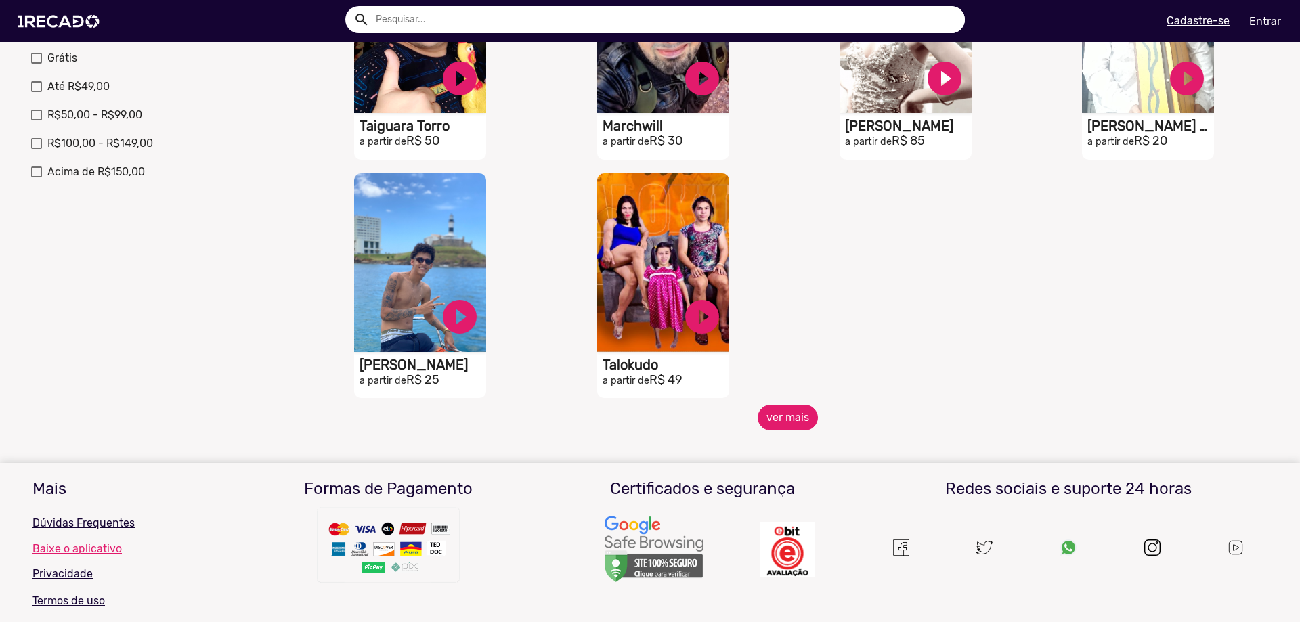
click at [772, 429] on button "ver mais" at bounding box center [788, 418] width 60 height 26
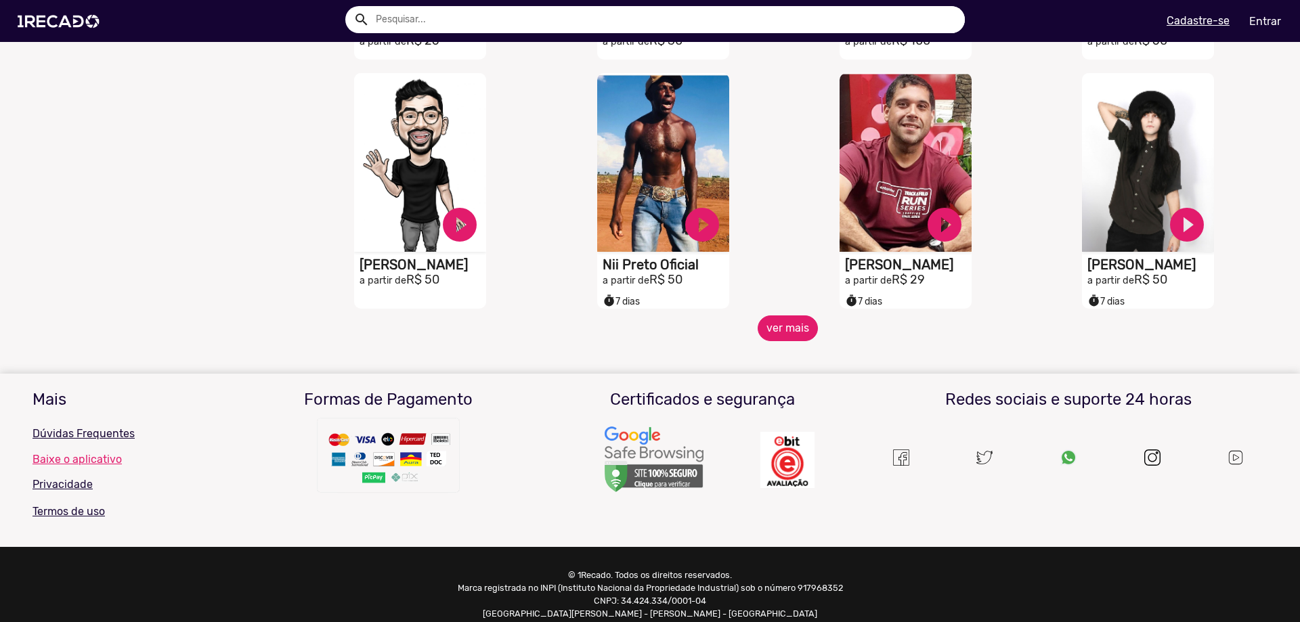
scroll to position [1082, 0]
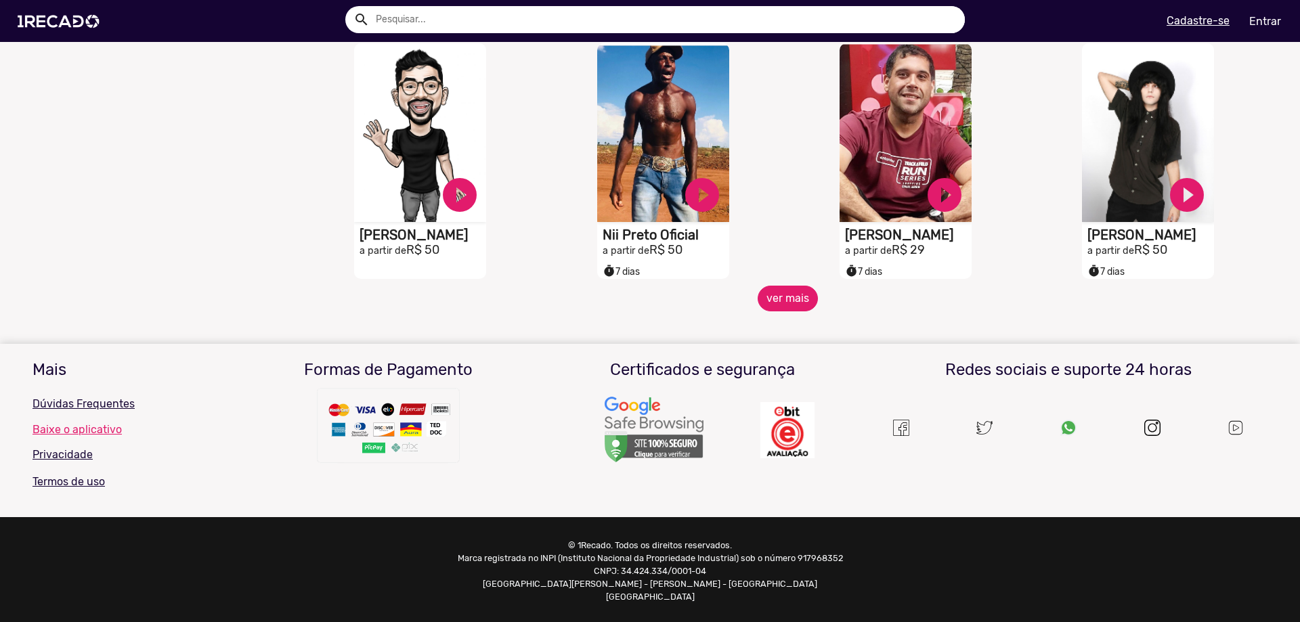
click at [770, 303] on button "ver mais" at bounding box center [788, 299] width 60 height 26
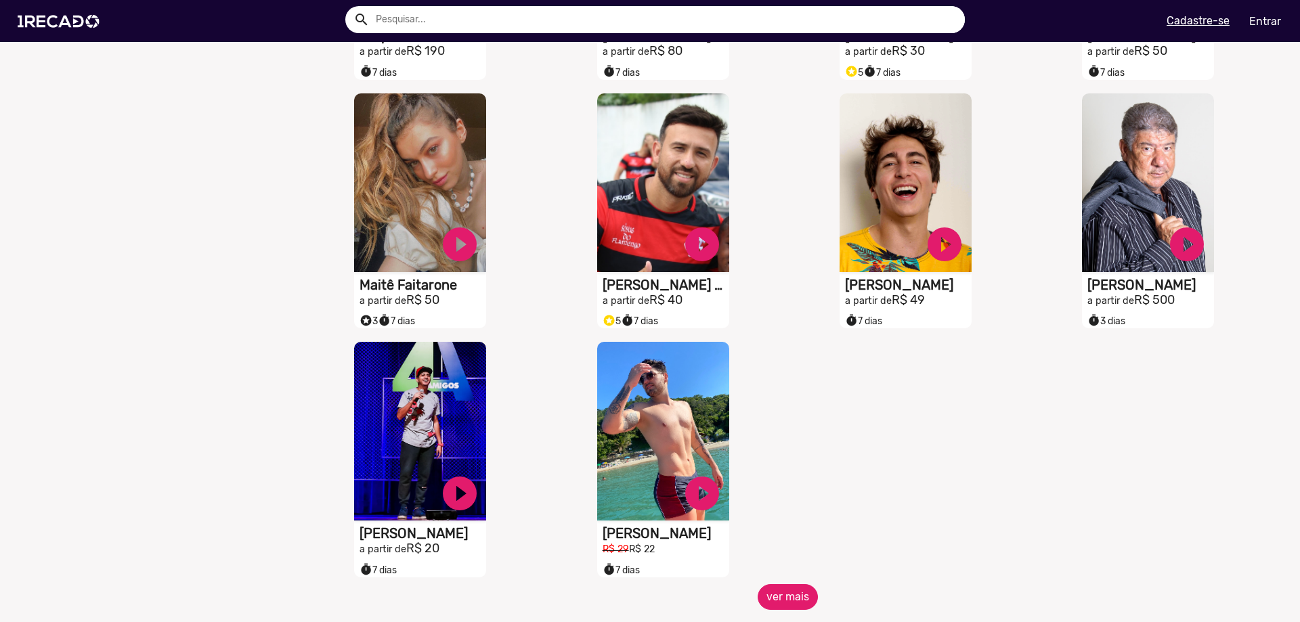
scroll to position [1556, 0]
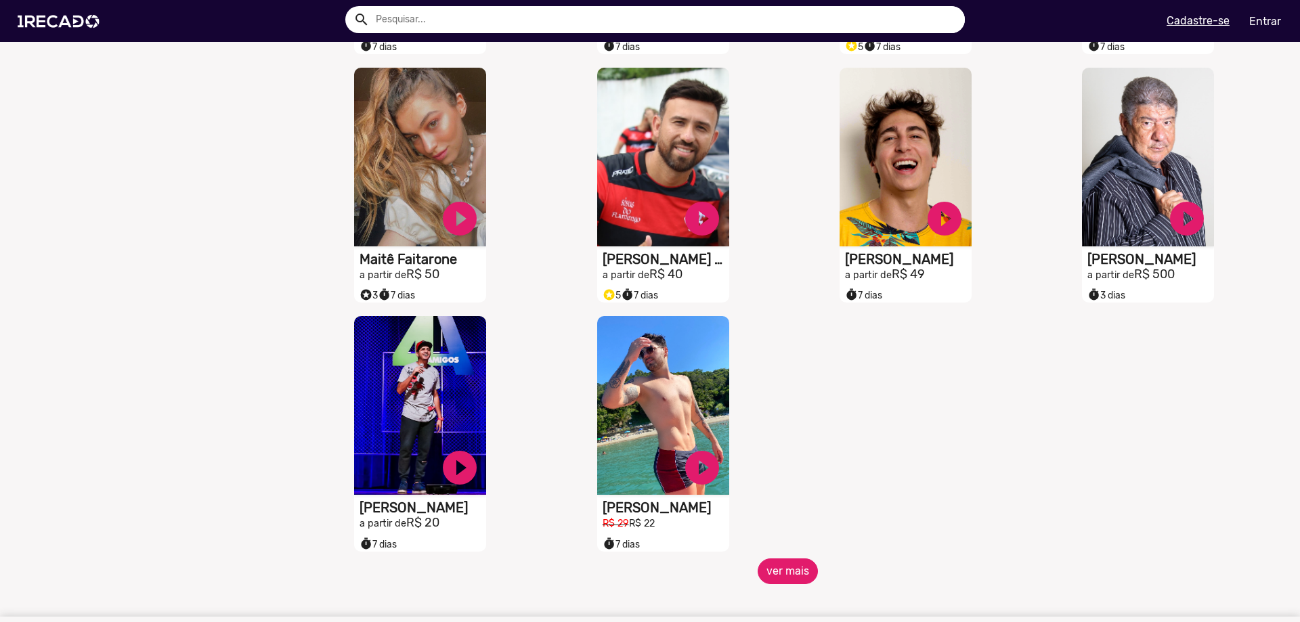
click at [767, 578] on button "ver mais" at bounding box center [788, 572] width 60 height 26
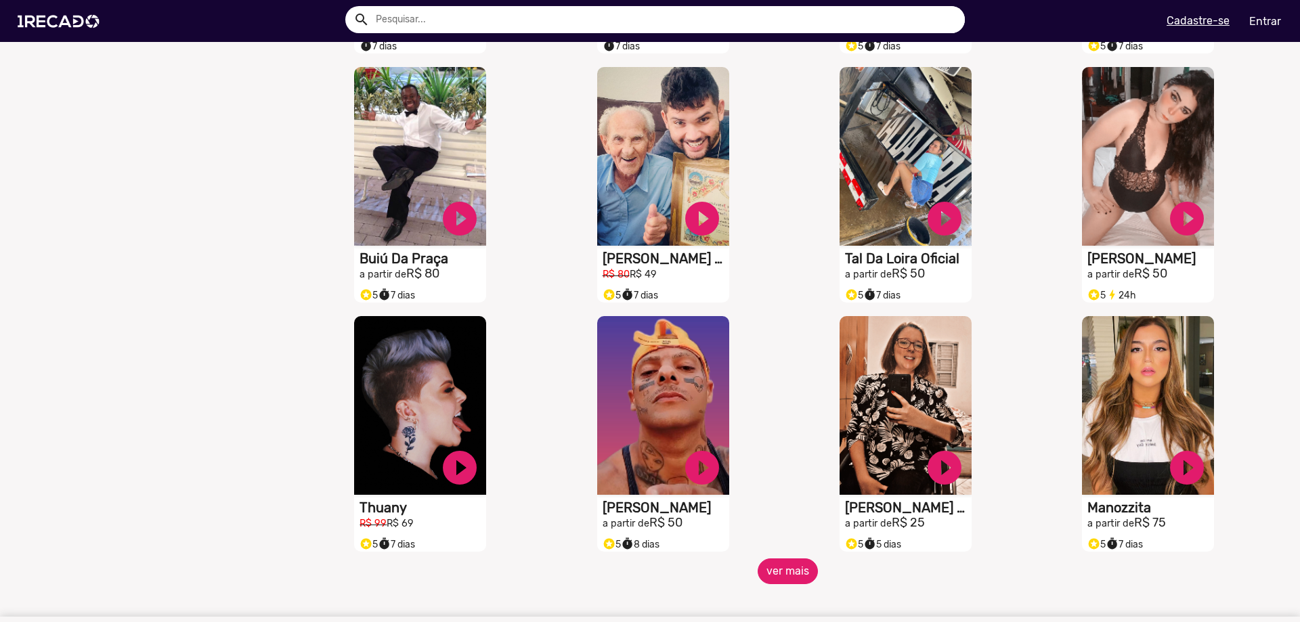
scroll to position [2097, 0]
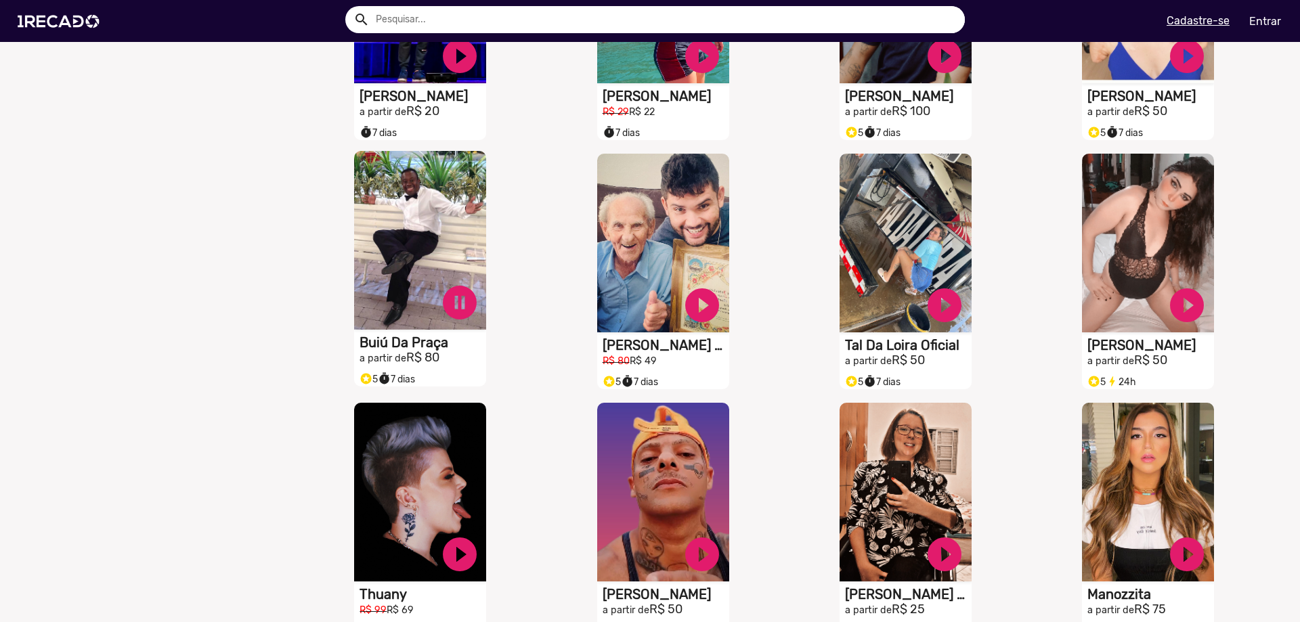
scroll to position [1962, 0]
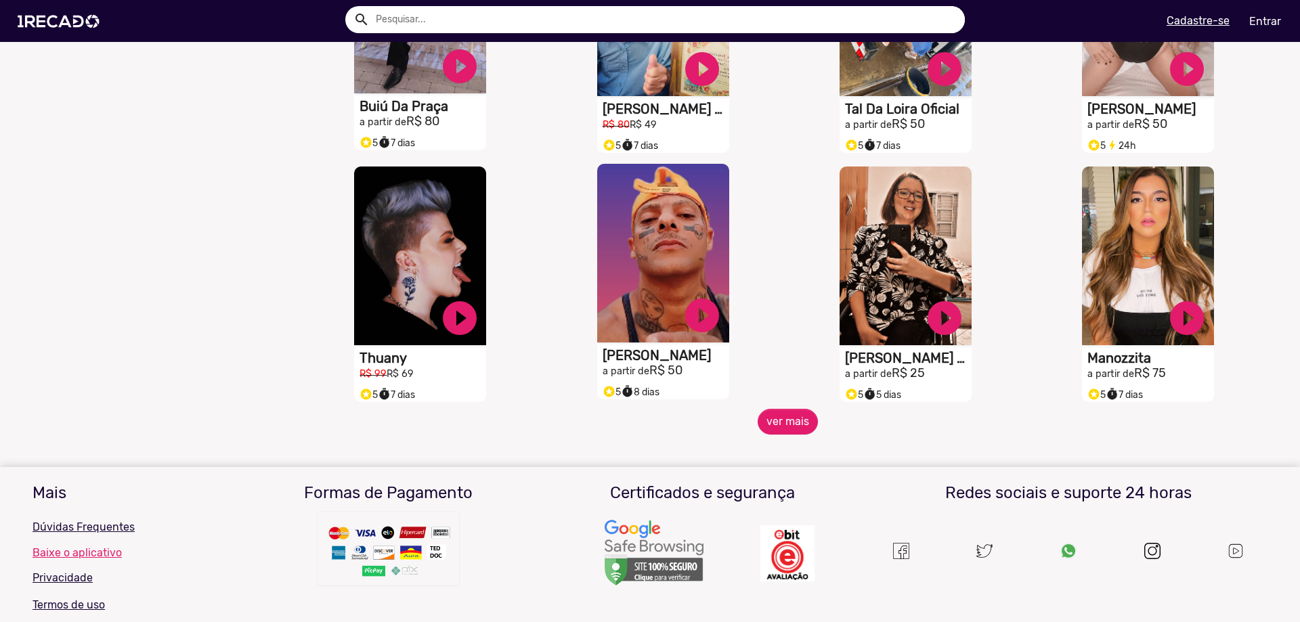
scroll to position [2233, 0]
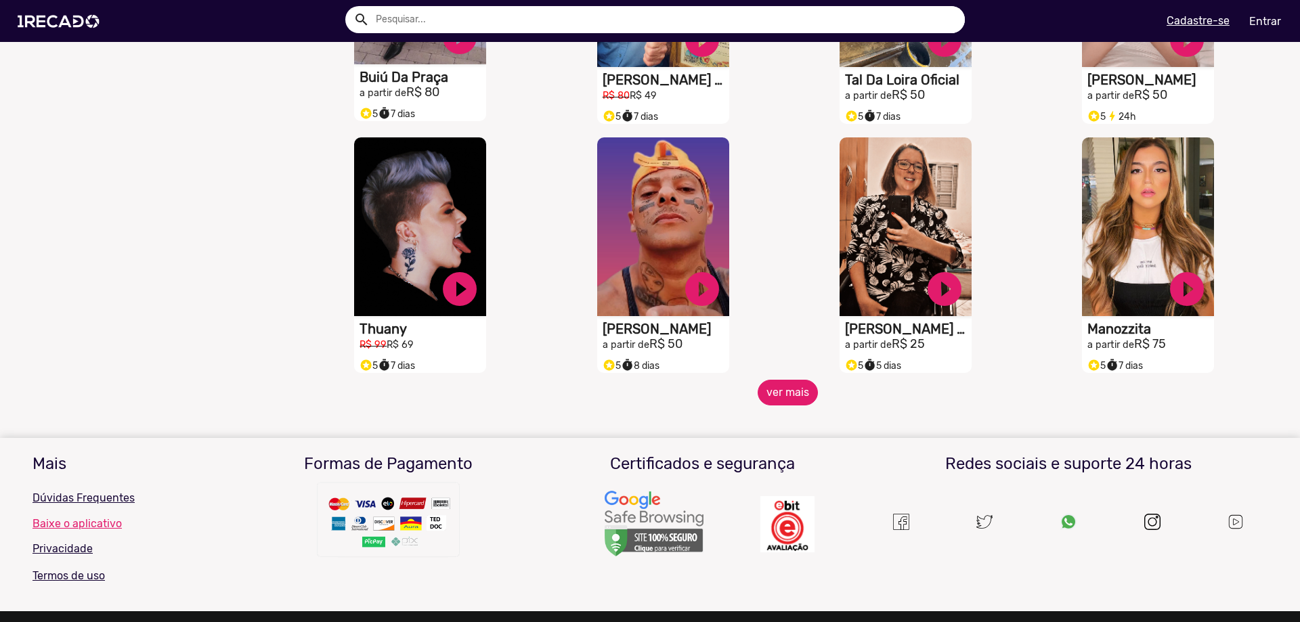
click at [782, 401] on button "ver mais" at bounding box center [788, 393] width 60 height 26
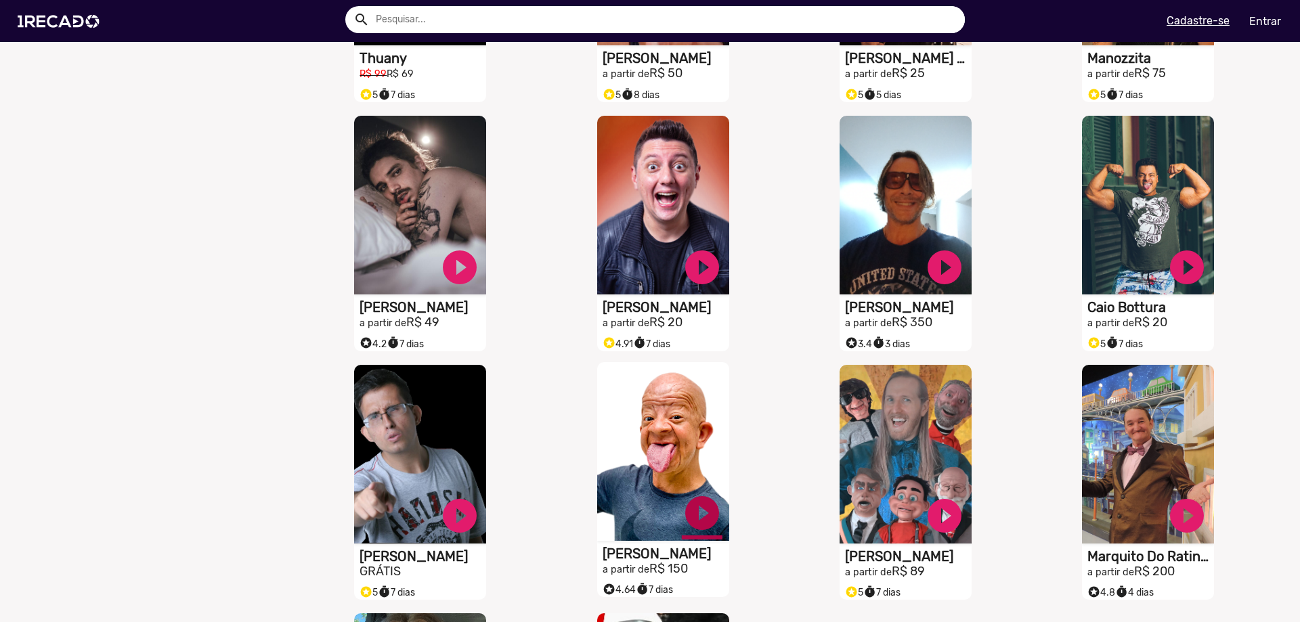
scroll to position [2639, 0]
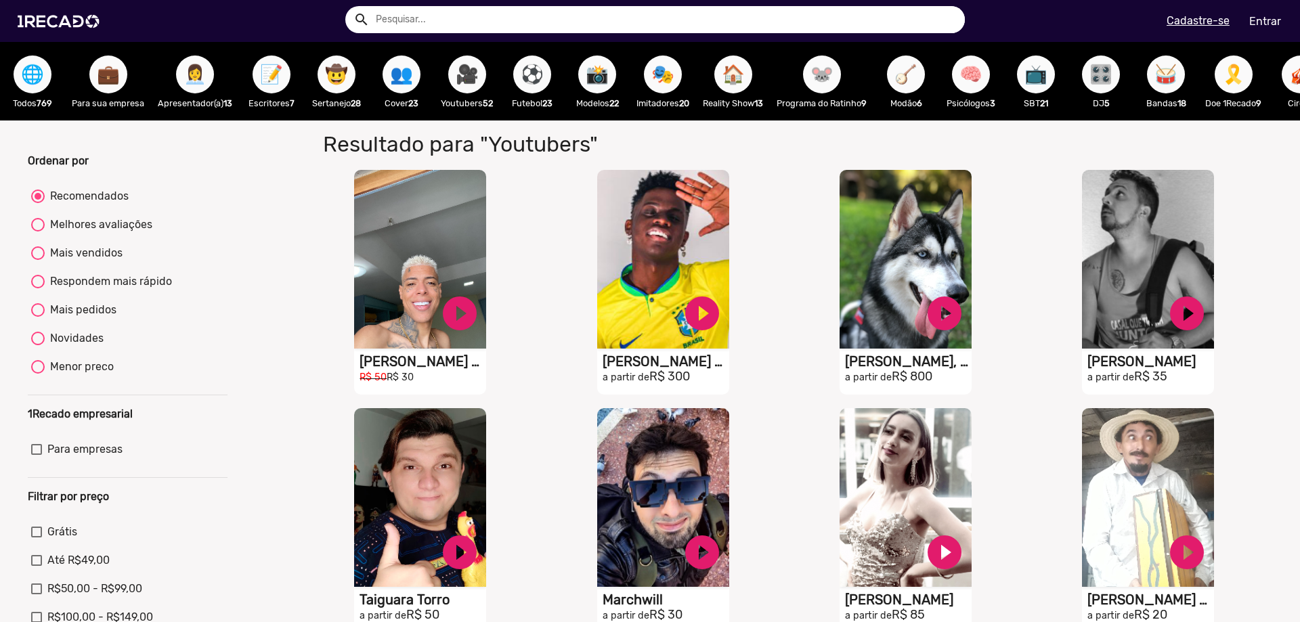
click at [828, 69] on span "🐭" at bounding box center [822, 75] width 23 height 38
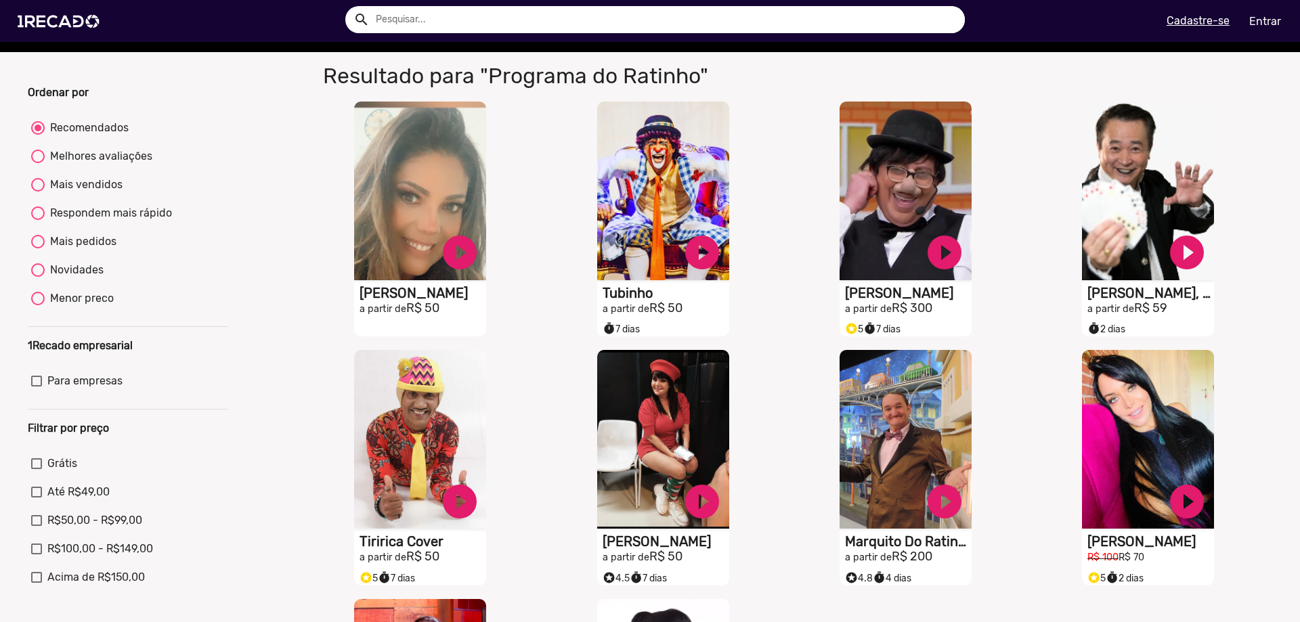
scroll to position [68, 0]
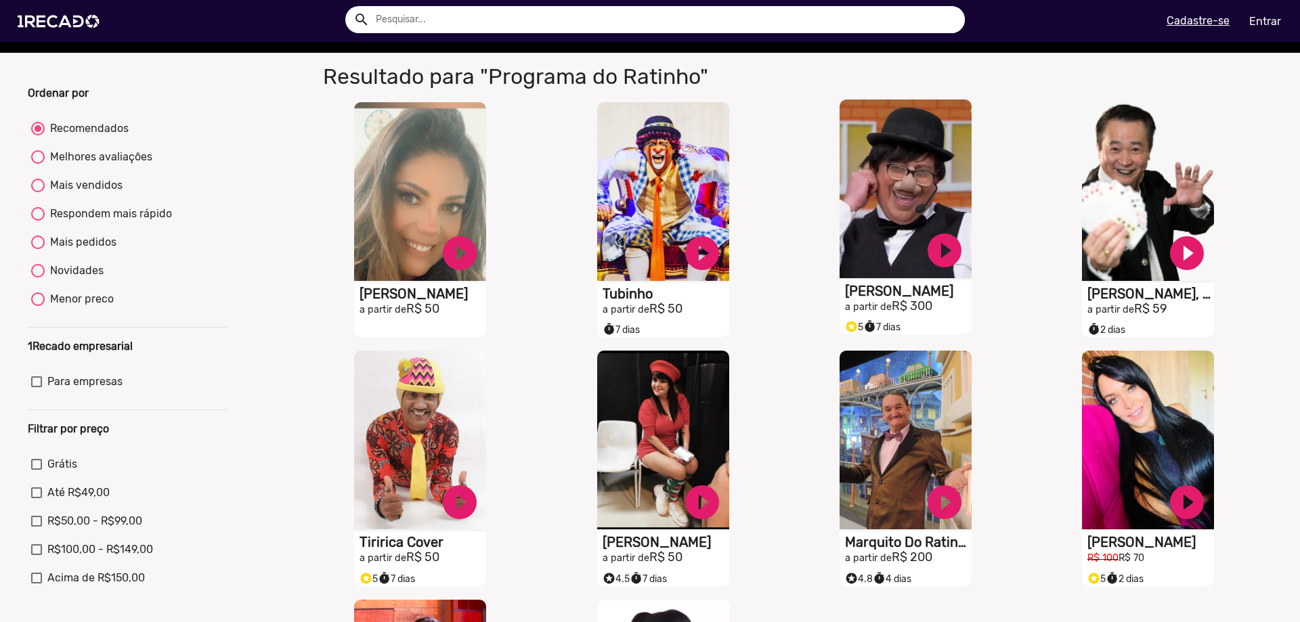
click at [486, 210] on video "S1RECADO vídeos dedicados para fãs e empresas" at bounding box center [420, 191] width 132 height 179
